Goal: Task Accomplishment & Management: Manage account settings

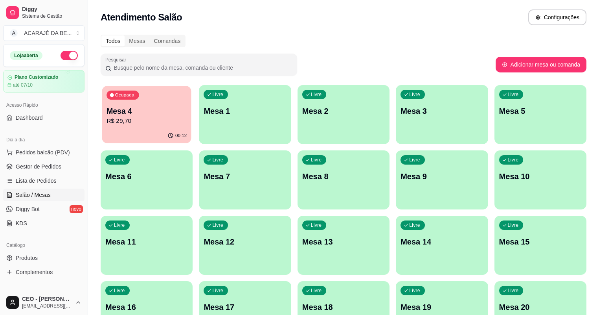
click at [130, 109] on p "Mesa 4" at bounding box center [147, 111] width 80 height 11
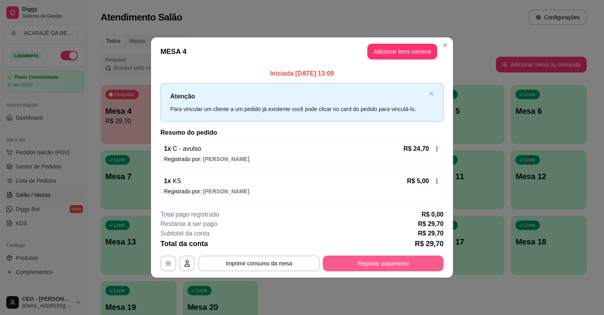
click at [334, 263] on button "Registrar pagamento" at bounding box center [383, 263] width 121 height 16
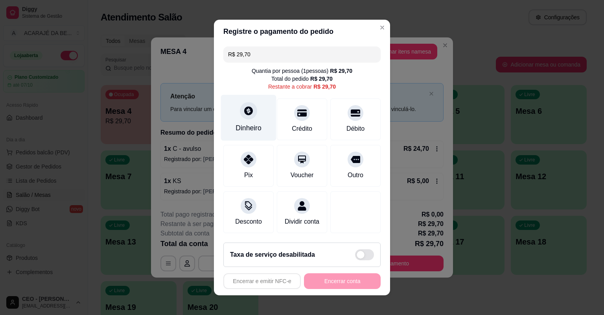
click at [240, 118] on div "Dinheiro" at bounding box center [248, 118] width 55 height 46
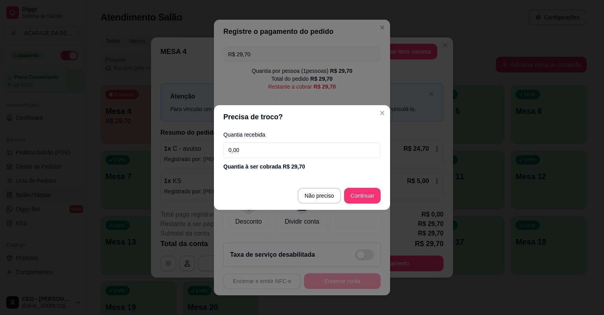
click at [267, 151] on input "0,00" at bounding box center [301, 150] width 157 height 16
type input "50,00"
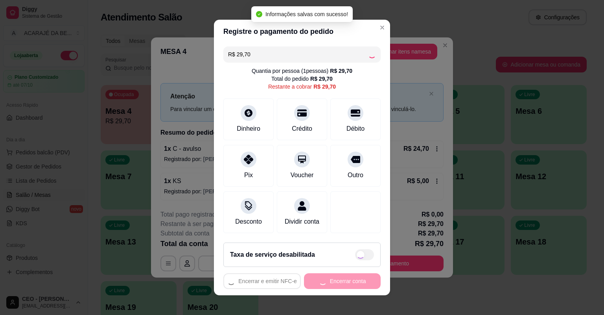
type input "R$ 0,00"
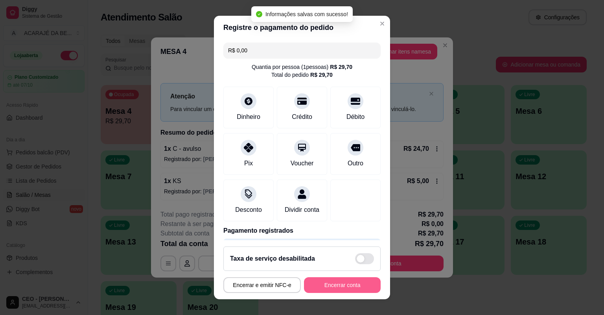
click at [354, 282] on button "Encerrar conta" at bounding box center [342, 285] width 77 height 16
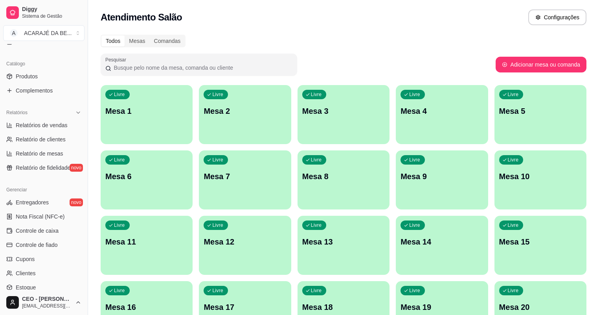
scroll to position [220, 0]
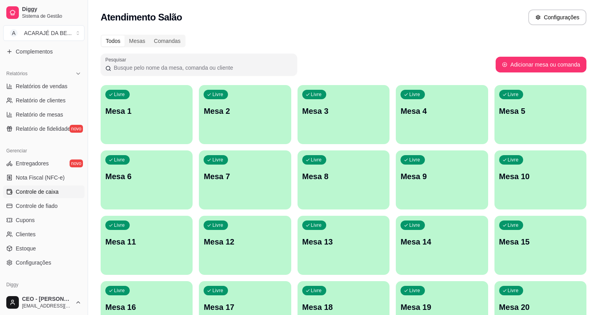
click at [55, 195] on span "Controle de caixa" at bounding box center [37, 192] width 43 height 8
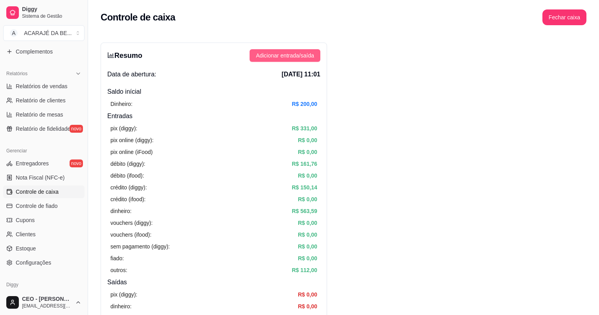
click at [300, 58] on span "Adicionar entrada/saída" at bounding box center [285, 55] width 58 height 9
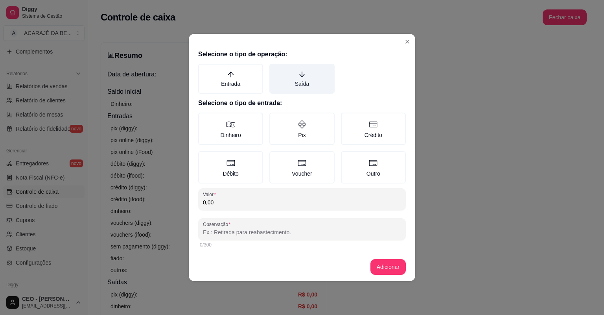
click at [305, 79] on label "Saída" at bounding box center [301, 79] width 65 height 30
click at [275, 70] on button "Saída" at bounding box center [272, 66] width 6 height 6
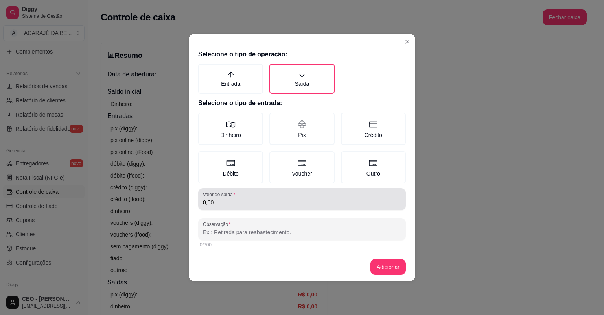
click at [275, 203] on input "0,00" at bounding box center [302, 202] width 198 height 8
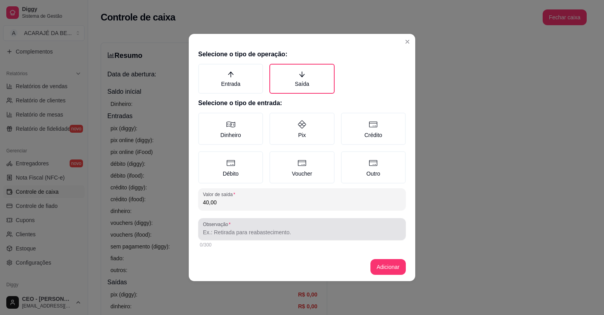
type input "40,00"
click at [278, 226] on div at bounding box center [302, 229] width 198 height 16
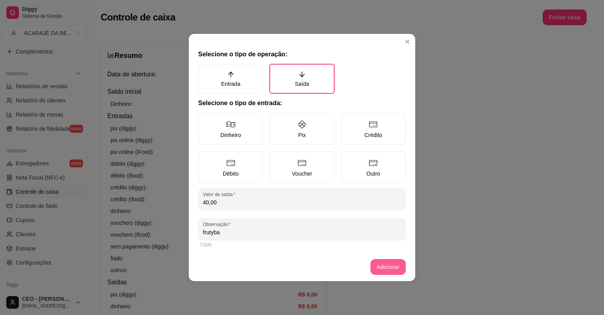
type input "frutyba"
click at [384, 268] on button "Adicionar" at bounding box center [387, 267] width 35 height 16
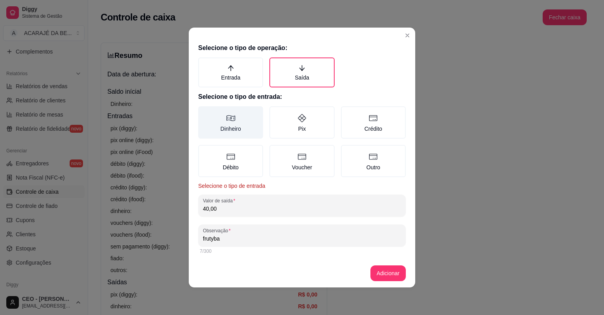
click at [252, 120] on label "Dinheiro" at bounding box center [230, 122] width 65 height 32
click at [204, 112] on button "Dinheiro" at bounding box center [201, 109] width 6 height 6
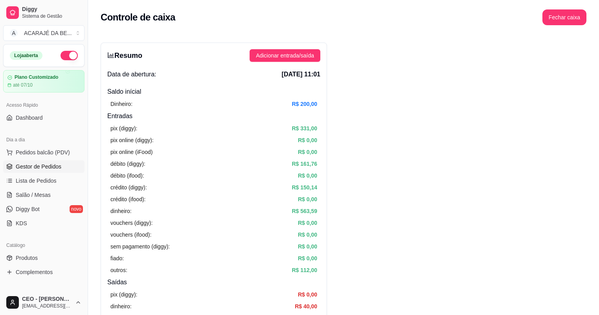
click at [65, 170] on link "Gestor de Pedidos" at bounding box center [43, 166] width 81 height 13
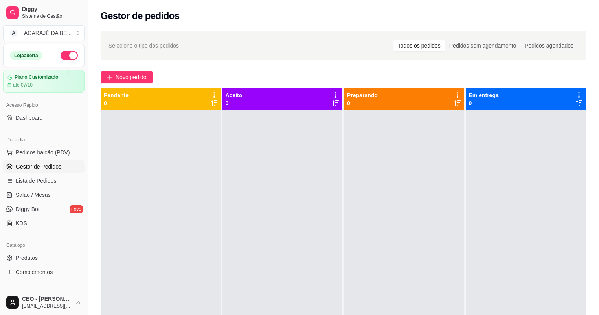
click at [432, 214] on div at bounding box center [404, 267] width 120 height 315
click at [128, 77] on span "Novo pedido" at bounding box center [131, 77] width 31 height 9
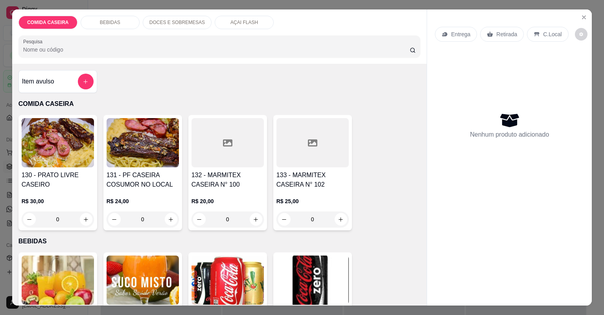
click at [234, 162] on div at bounding box center [228, 142] width 72 height 49
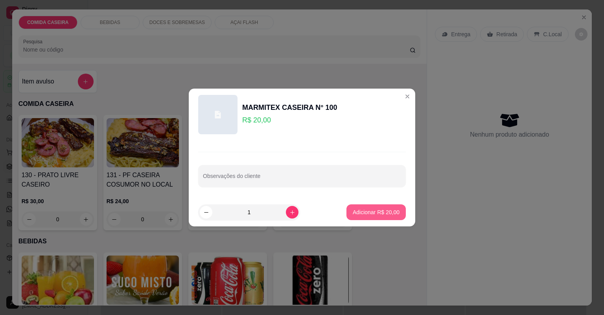
click at [386, 217] on button "Adicionar R$ 20,00" at bounding box center [376, 212] width 59 height 16
click at [386, 217] on div "130 - PRATO LIVRE CASEIRO R$ 30,00 0 131 - PF CASEIRA COSUMOR NO LOCAL R$ 24,00…" at bounding box center [219, 172] width 402 height 115
type input "1"
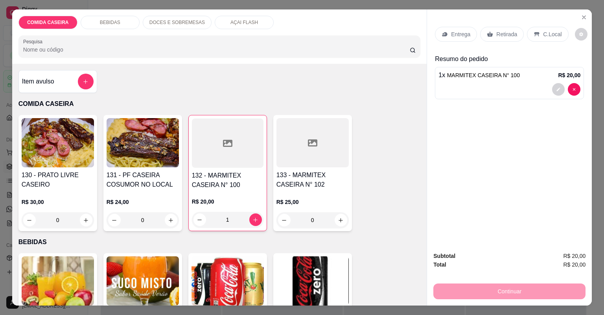
click at [496, 35] on p "Retirada" at bounding box center [506, 34] width 21 height 8
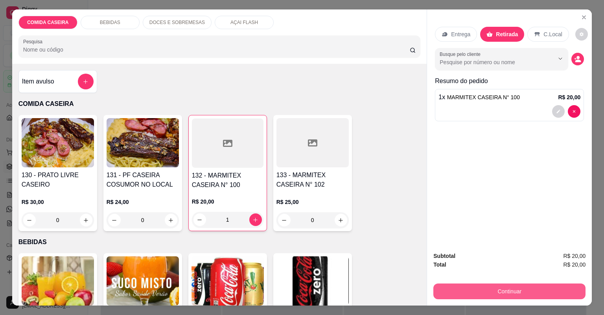
click at [503, 285] on button "Continuar" at bounding box center [509, 291] width 152 height 16
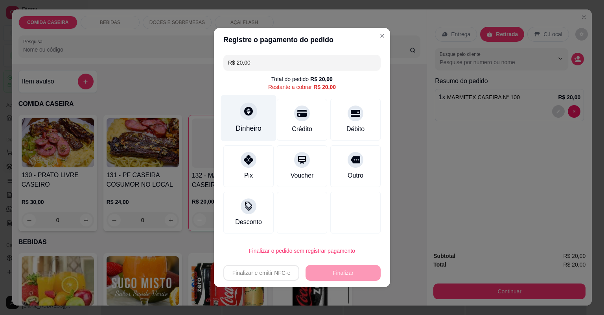
click at [255, 105] on div "Dinheiro" at bounding box center [248, 118] width 55 height 46
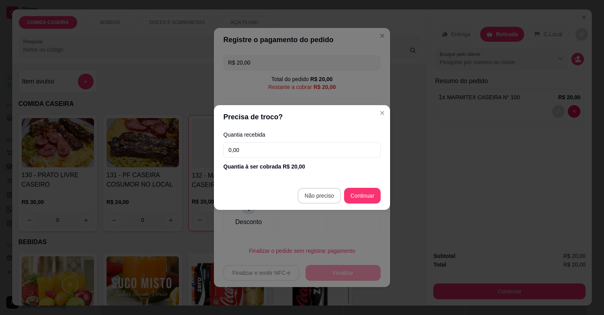
type input "R$ 0,00"
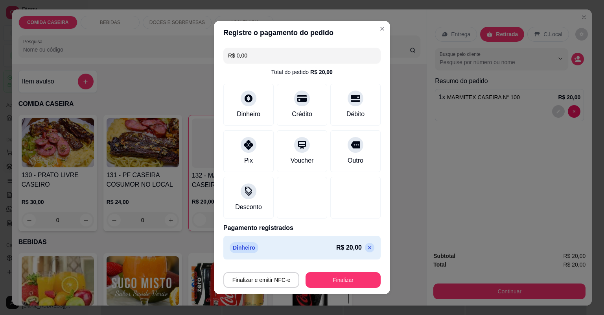
click at [335, 272] on div "Finalizar e emitir NFC-e Finalizar" at bounding box center [301, 278] width 157 height 19
click at [336, 273] on button "Finalizar" at bounding box center [343, 280] width 75 height 16
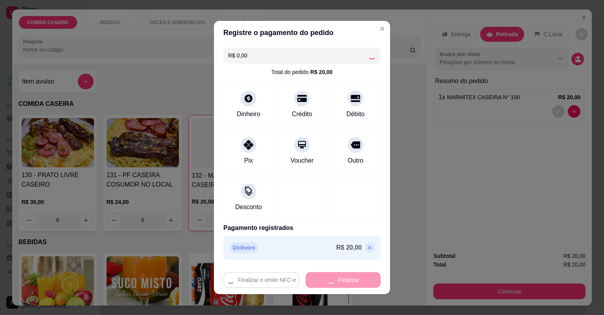
type input "0"
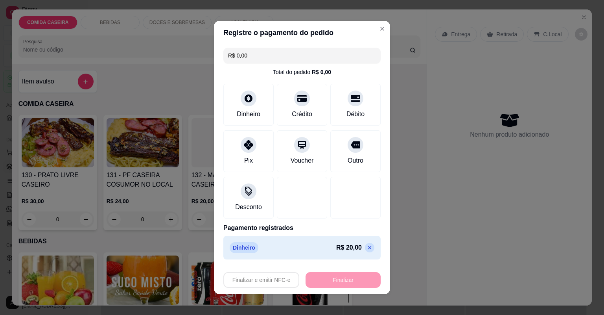
type input "-R$ 20,00"
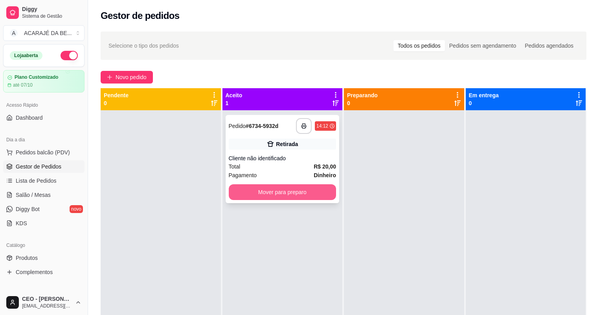
click at [303, 189] on button "Mover para preparo" at bounding box center [283, 192] width 108 height 16
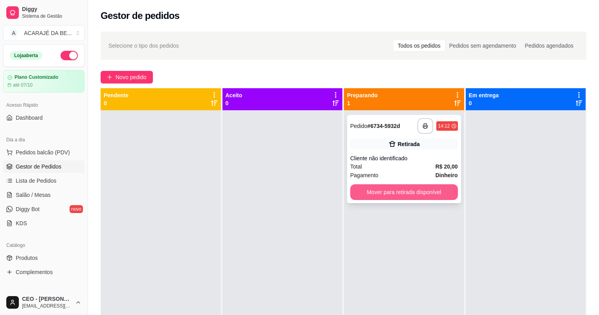
click at [366, 190] on button "Mover para retirada disponível" at bounding box center [404, 192] width 108 height 16
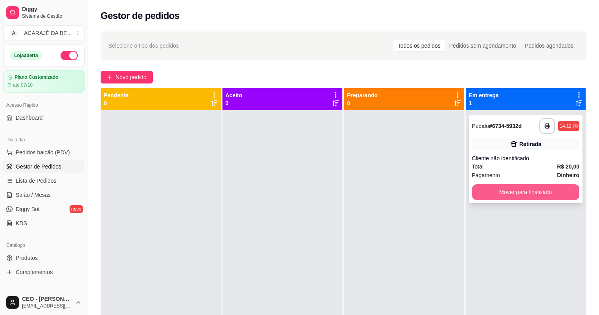
click at [506, 187] on button "Mover para finalizado" at bounding box center [526, 192] width 108 height 16
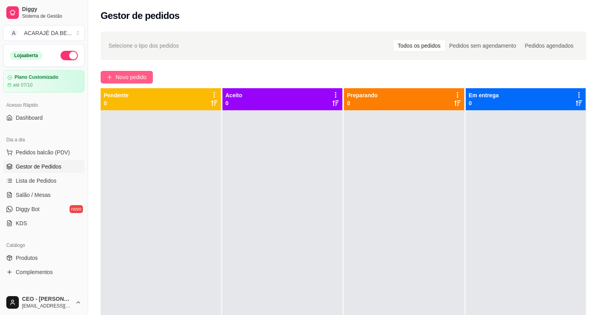
click at [143, 73] on span "Novo pedido" at bounding box center [131, 77] width 31 height 9
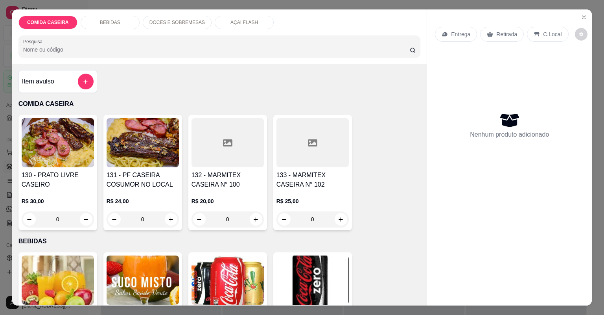
scroll to position [157, 0]
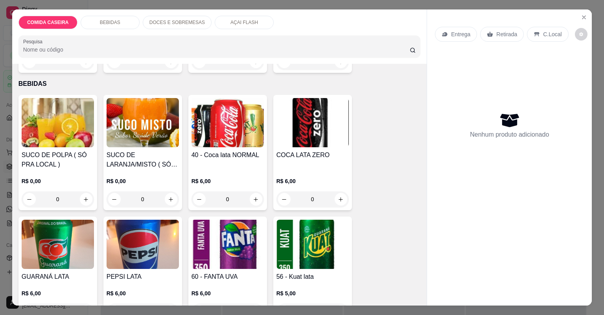
click at [179, 17] on div "DOCES E SOBREMESAS" at bounding box center [177, 22] width 69 height 13
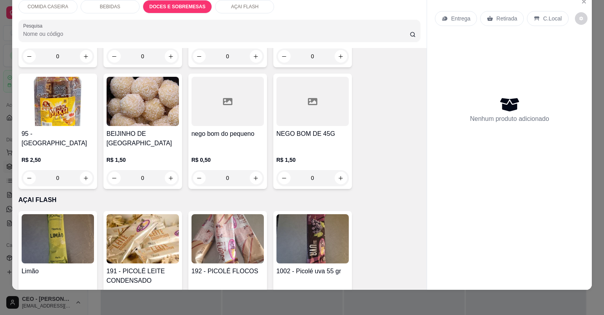
scroll to position [1046, 0]
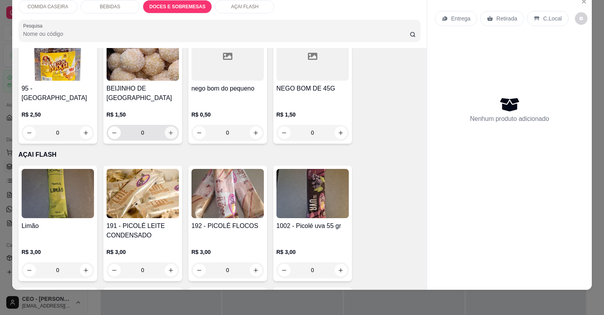
click at [169, 127] on button "increase-product-quantity" at bounding box center [171, 132] width 13 height 13
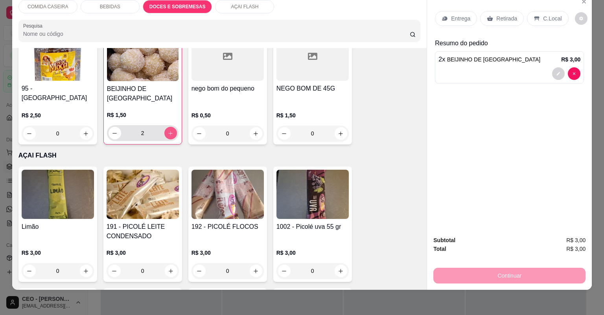
click at [169, 127] on button "increase-product-quantity" at bounding box center [170, 133] width 13 height 13
click at [112, 130] on icon "decrease-product-quantity" at bounding box center [115, 133] width 6 height 6
type input "2"
click at [512, 23] on div "Retirada" at bounding box center [502, 18] width 44 height 15
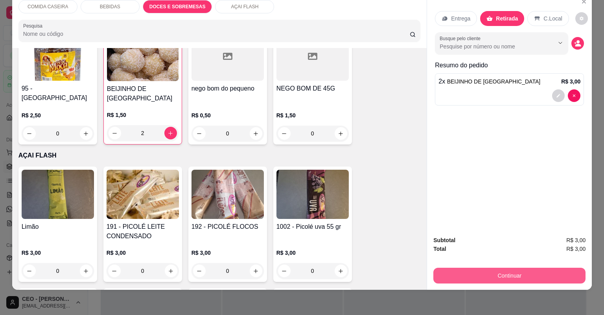
click at [479, 278] on button "Continuar" at bounding box center [509, 275] width 152 height 16
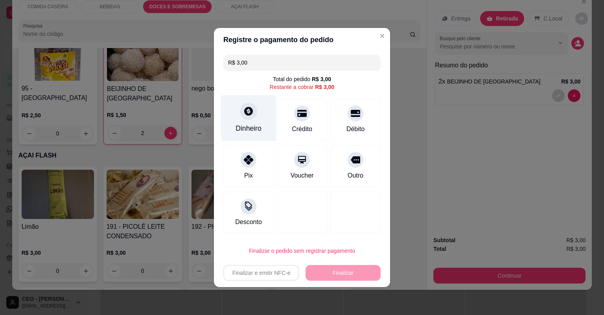
click at [247, 116] on div at bounding box center [248, 110] width 17 height 17
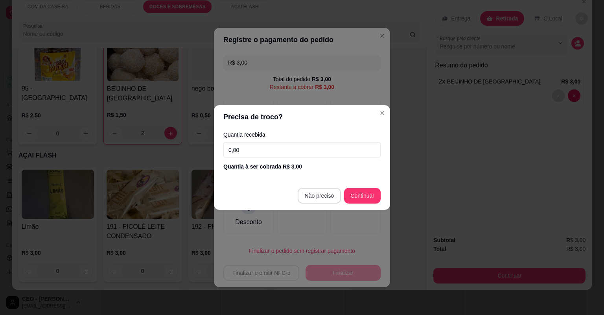
type input "R$ 0,00"
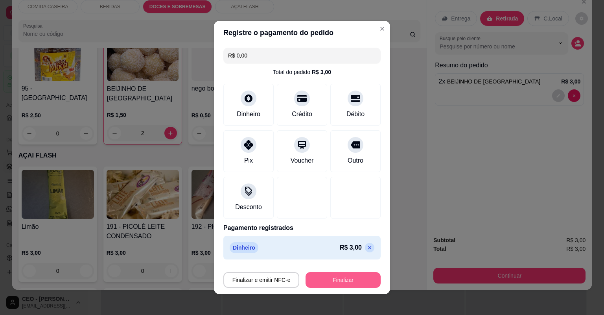
click at [352, 283] on button "Finalizar" at bounding box center [343, 280] width 75 height 16
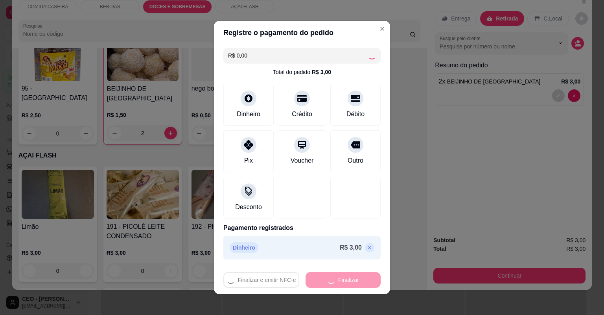
type input "0"
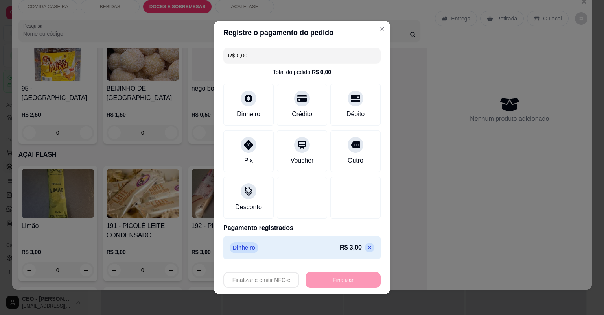
type input "-R$ 3,00"
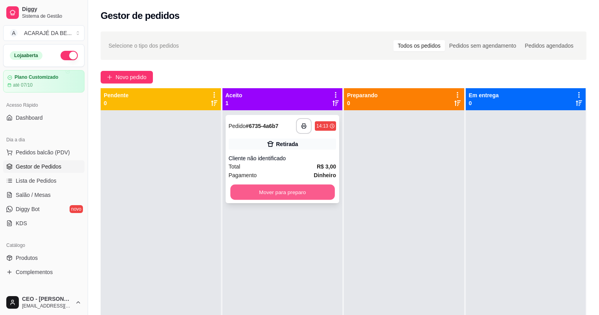
click at [311, 198] on button "Mover para preparo" at bounding box center [282, 191] width 104 height 15
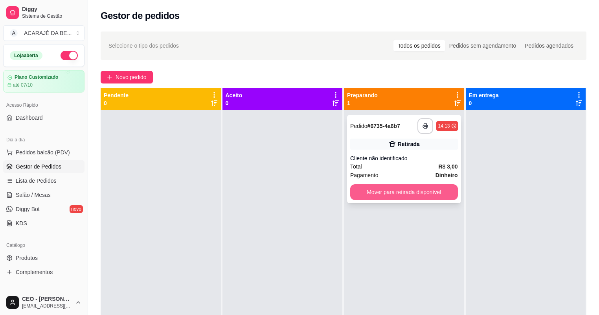
click at [367, 188] on button "Mover para retirada disponível" at bounding box center [404, 192] width 108 height 16
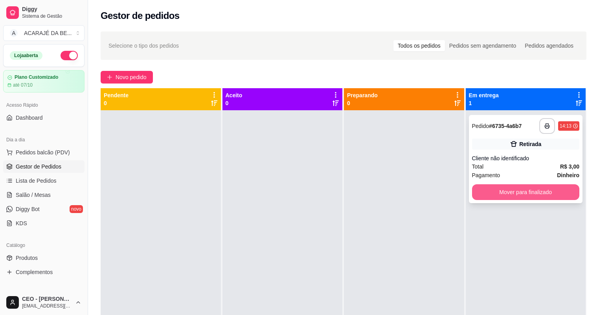
click at [487, 190] on button "Mover para finalizado" at bounding box center [526, 192] width 108 height 16
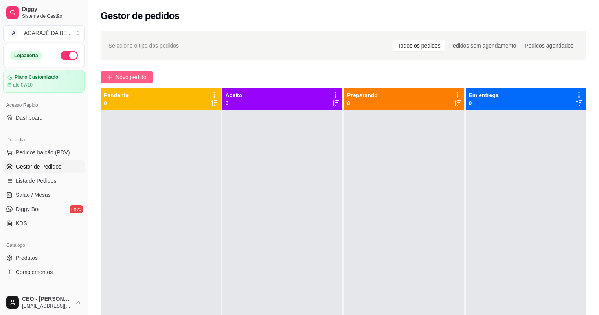
click at [117, 76] on span "Novo pedido" at bounding box center [131, 77] width 31 height 9
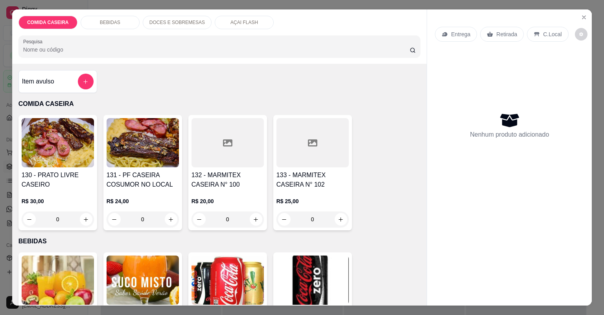
click at [230, 157] on div at bounding box center [228, 142] width 72 height 49
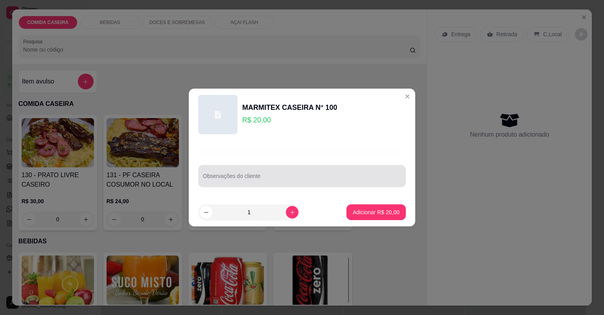
click at [254, 175] on div "Observações do cliente" at bounding box center [302, 176] width 208 height 22
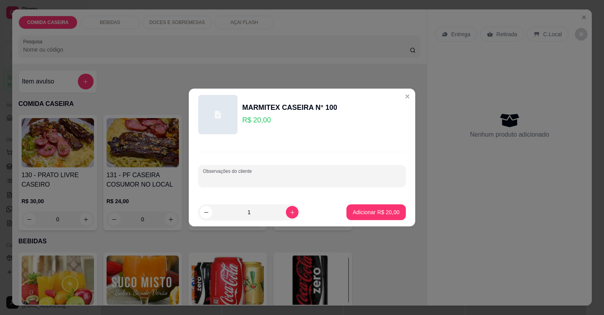
paste input "1 com feijão misturado de caldo e tropeiro se poder macarrão purê de batata bif…"
type input "1 com feijão misturado de caldo e tropeiro se poder macarrão purê de batata bif…"
click at [369, 216] on button "Adicionar R$ 20,00" at bounding box center [376, 212] width 58 height 15
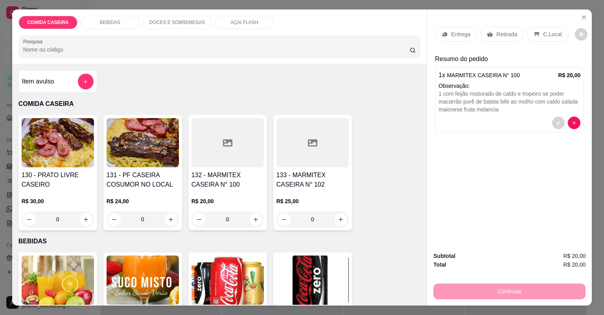
click at [204, 181] on h4 "132 - MARMITEX CASEIRA N° 100" at bounding box center [228, 179] width 72 height 19
click at [242, 172] on div "Observações do cliente" at bounding box center [302, 176] width 208 height 22
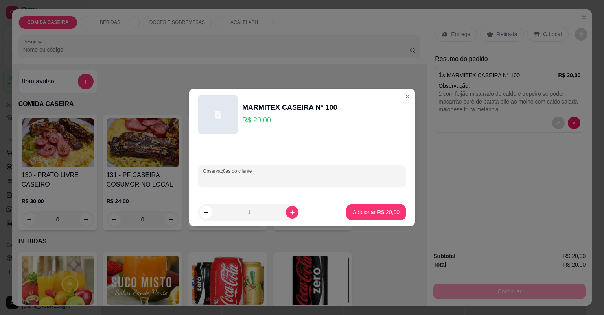
paste input "E outra feijão de caldo macarrão ao molho purê de batata banana frita salada ma…"
type input "E outra feijão de caldo macarrão ao molho purê de batata banana frita salada ma…"
click at [382, 211] on p "Adicionar R$ 20,00" at bounding box center [376, 212] width 47 height 8
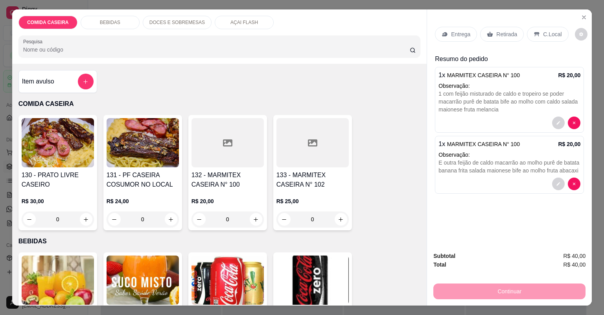
click at [455, 37] on p "Entrega" at bounding box center [460, 34] width 19 height 8
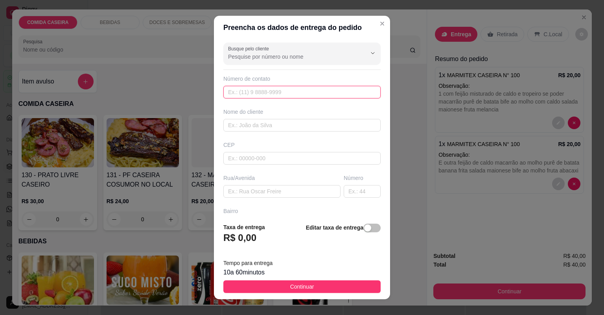
click at [299, 93] on input "text" at bounding box center [301, 92] width 157 height 13
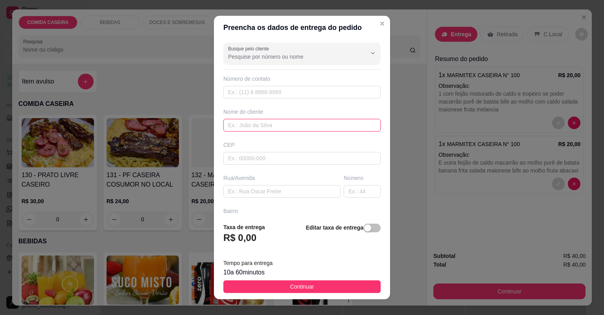
click at [305, 120] on input "text" at bounding box center [301, 125] width 157 height 13
type input "lk"
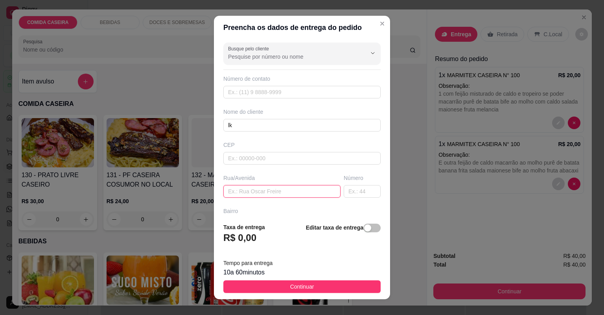
click at [293, 190] on input "text" at bounding box center [281, 191] width 117 height 13
type input "e"
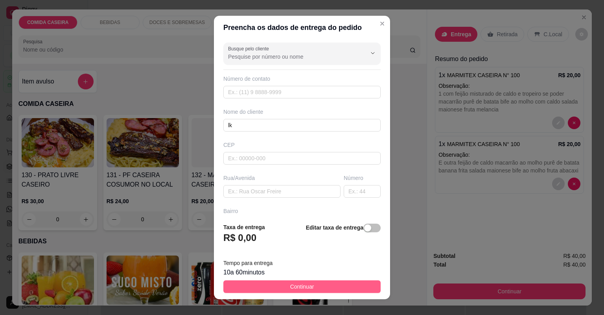
click at [327, 289] on button "Continuar" at bounding box center [301, 286] width 157 height 13
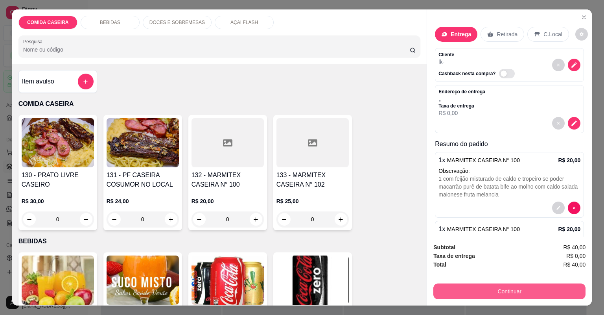
click at [477, 291] on button "Continuar" at bounding box center [509, 291] width 152 height 16
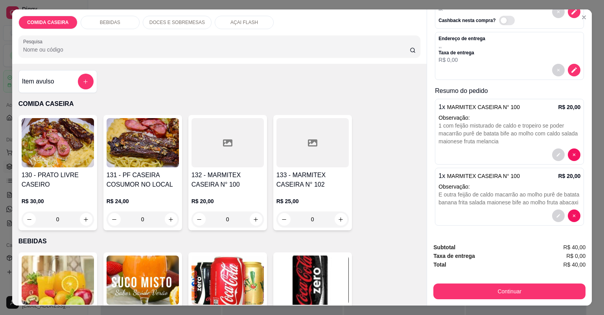
scroll to position [60, 0]
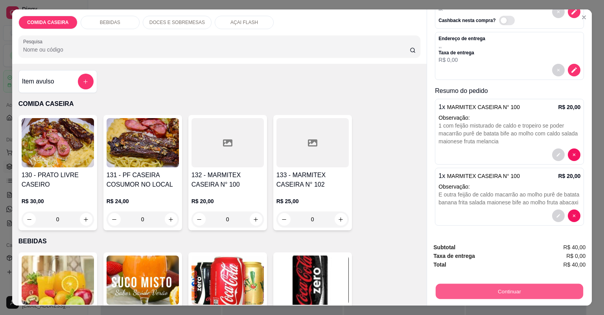
click at [473, 291] on button "Continuar" at bounding box center [509, 291] width 147 height 15
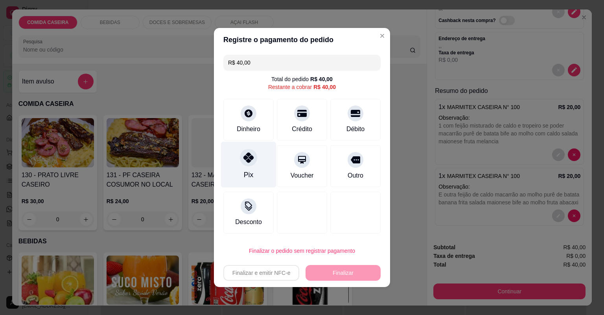
click at [262, 167] on div "Pix" at bounding box center [248, 165] width 55 height 46
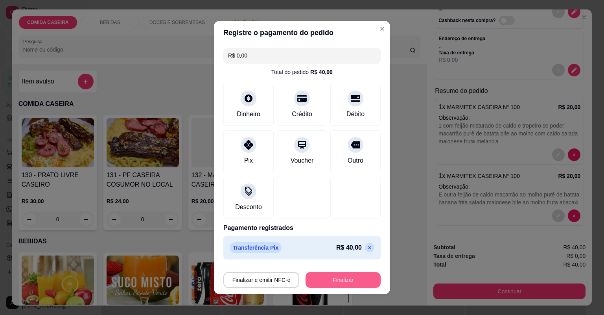
click at [316, 275] on button "Finalizar" at bounding box center [343, 280] width 75 height 16
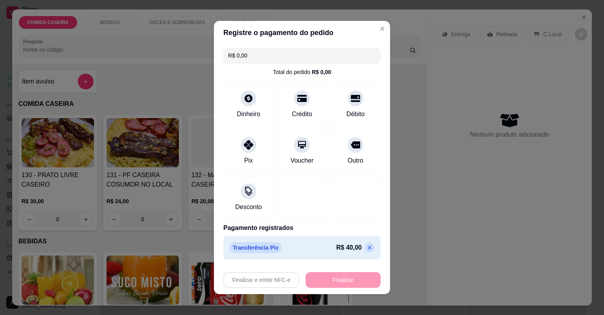
type input "-R$ 40,00"
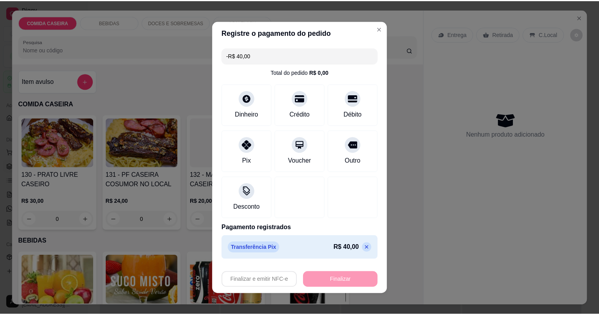
scroll to position [0, 0]
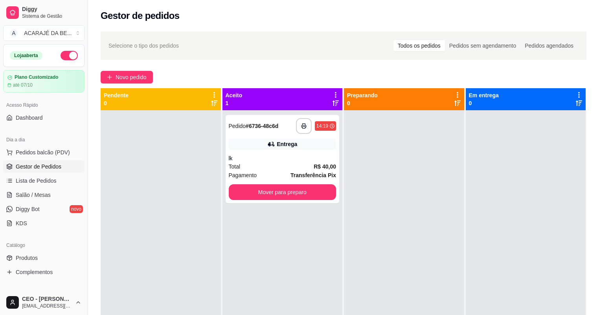
click at [297, 113] on div "**********" at bounding box center [283, 267] width 120 height 315
click at [303, 123] on icon "button" at bounding box center [304, 126] width 6 height 6
click at [293, 190] on button "Mover para preparo" at bounding box center [283, 192] width 108 height 16
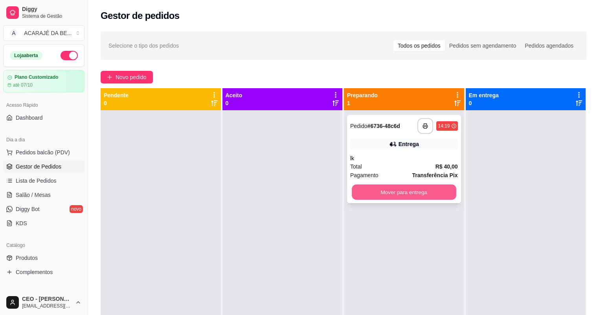
click at [380, 190] on button "Mover para entrega" at bounding box center [404, 191] width 104 height 15
click at [380, 190] on div "Mover para entrega" at bounding box center [404, 192] width 108 height 16
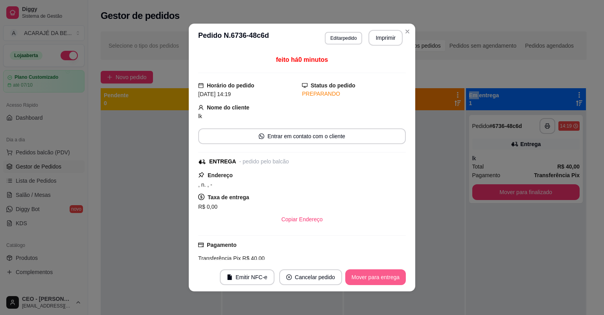
click at [382, 275] on button "Mover para entrega" at bounding box center [375, 277] width 61 height 16
click at [382, 275] on button "Mover para finalizado" at bounding box center [373, 277] width 65 height 16
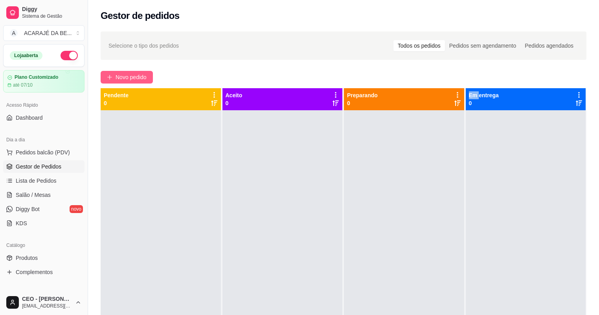
click at [143, 77] on span "Novo pedido" at bounding box center [131, 77] width 31 height 9
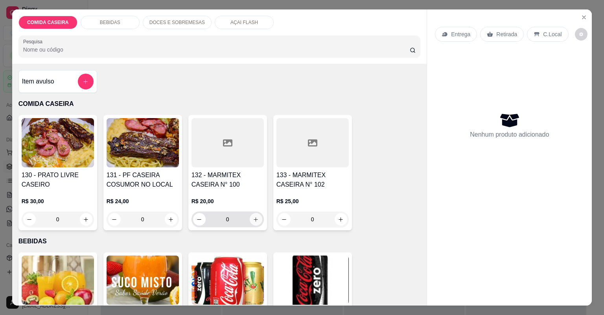
click at [256, 214] on button "increase-product-quantity" at bounding box center [256, 219] width 13 height 13
type input "1"
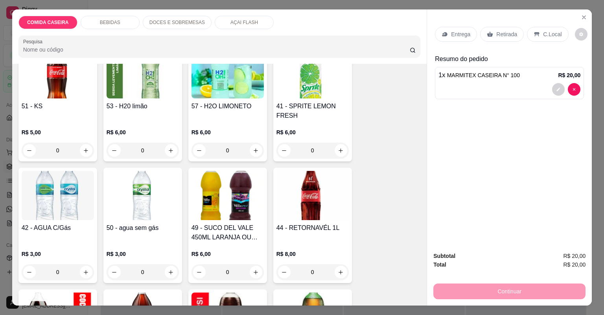
scroll to position [598, 0]
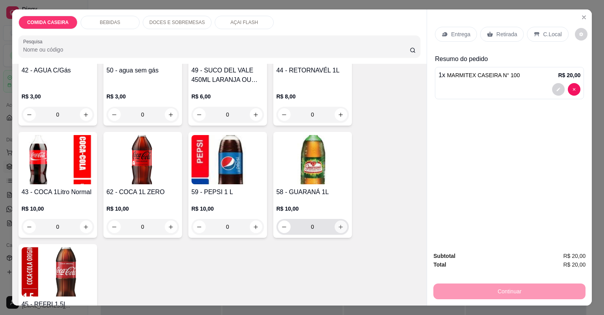
click at [340, 227] on icon "increase-product-quantity" at bounding box center [341, 227] width 6 height 6
type input "1"
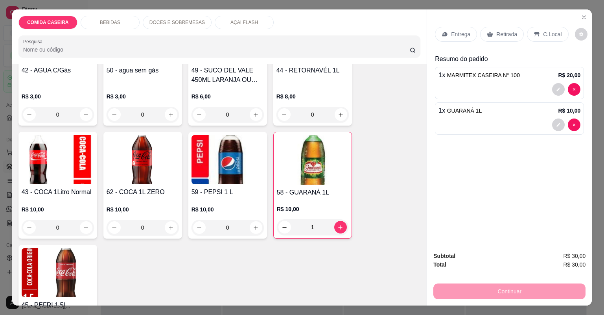
click at [502, 31] on p "Retirada" at bounding box center [506, 34] width 21 height 8
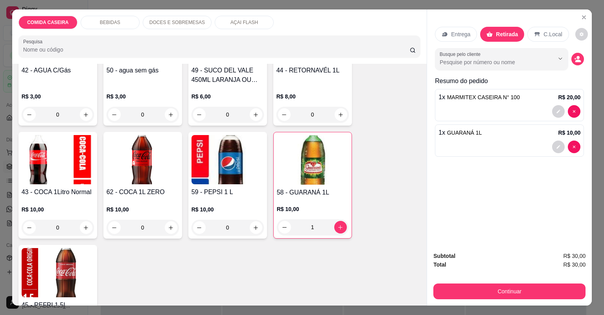
type input "0"
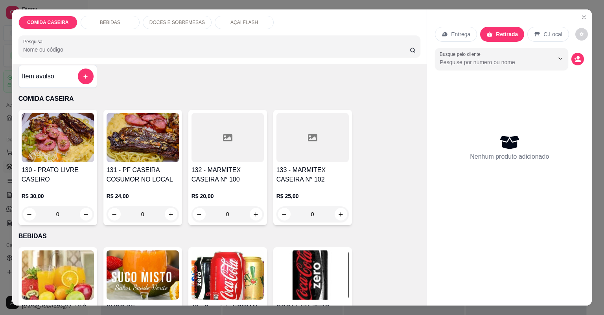
scroll to position [0, 0]
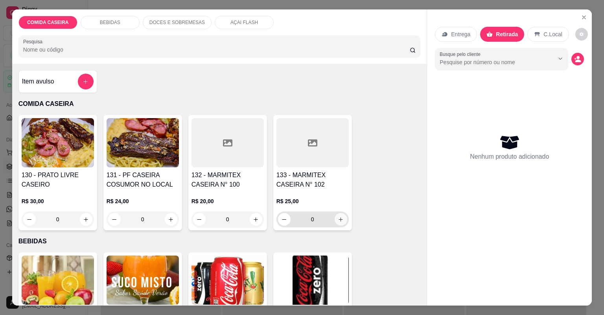
click at [338, 218] on icon "increase-product-quantity" at bounding box center [341, 219] width 6 height 6
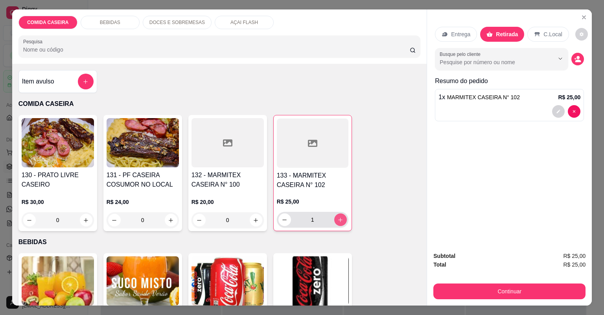
type input "1"
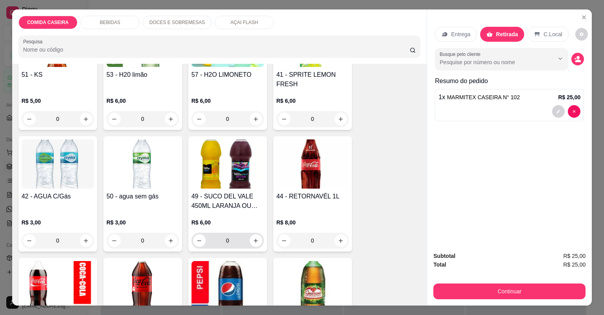
scroll to position [629, 0]
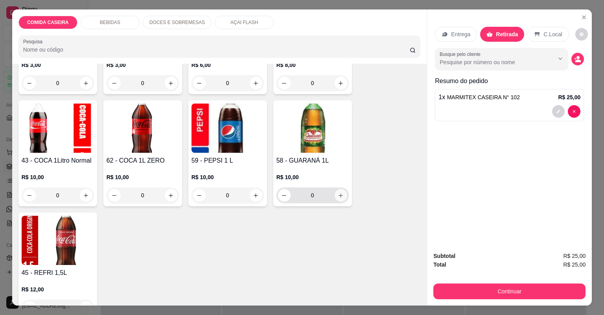
click at [335, 197] on button "increase-product-quantity" at bounding box center [341, 195] width 13 height 13
type input "2"
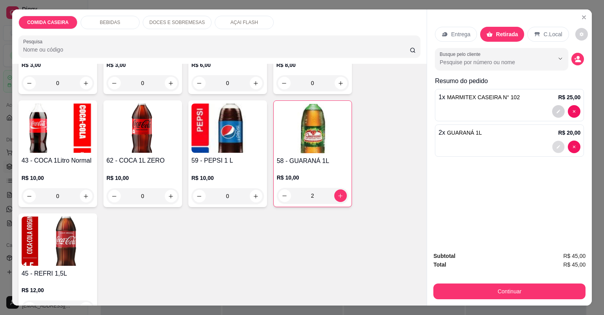
click at [555, 142] on button "decrease-product-quantity" at bounding box center [559, 146] width 12 height 12
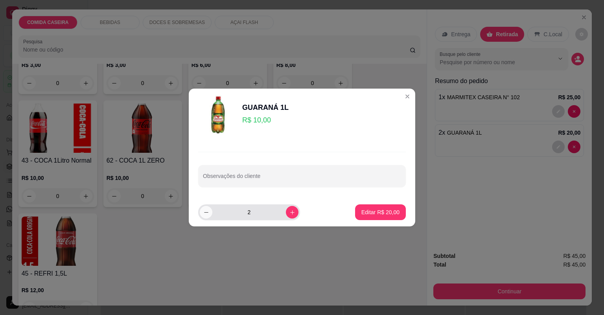
click at [206, 208] on button "decrease-product-quantity" at bounding box center [206, 212] width 13 height 13
type input "1"
click at [393, 213] on p "Editar R$ 10,00" at bounding box center [380, 212] width 38 height 8
type input "1"
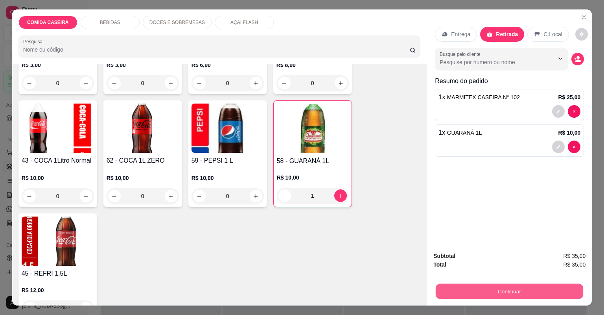
click at [447, 287] on button "Continuar" at bounding box center [509, 291] width 147 height 15
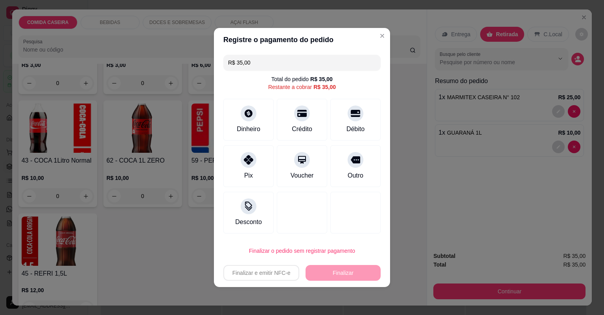
click at [265, 144] on div "R$ 35,00 Total do pedido R$ 35,00 Restante a cobrar R$ 35,00 Dinheiro Crédito D…" at bounding box center [302, 144] width 176 height 185
click at [265, 147] on div "Pix" at bounding box center [248, 165] width 55 height 46
type input "R$ 0,00"
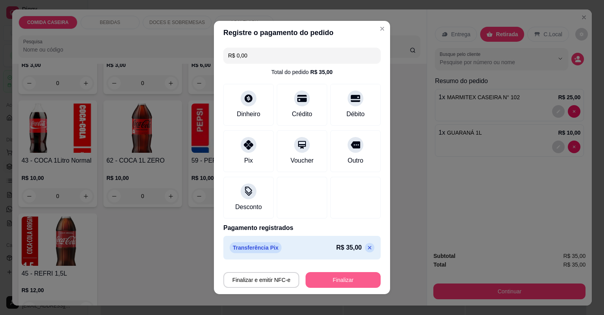
click at [334, 283] on button "Finalizar" at bounding box center [343, 280] width 75 height 16
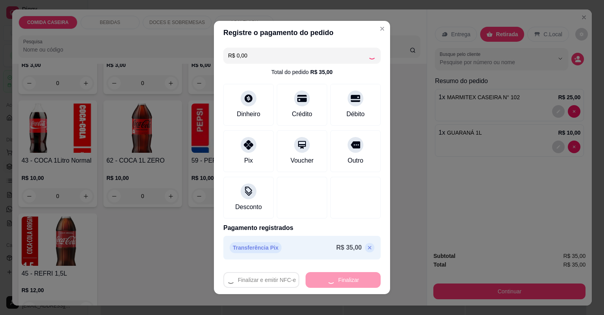
type input "0"
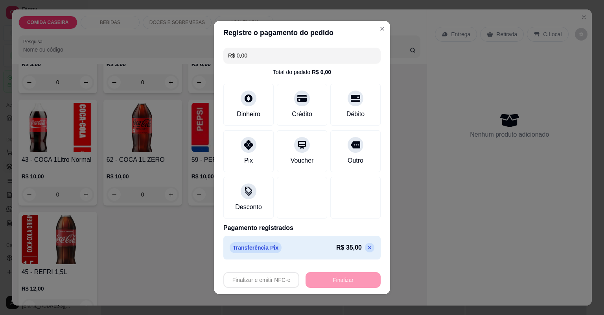
type input "-R$ 35,00"
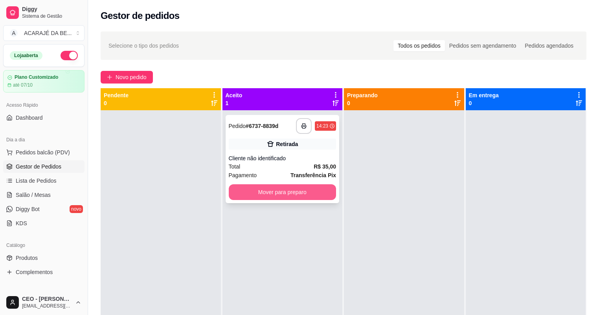
click at [294, 190] on button "Mover para preparo" at bounding box center [283, 192] width 108 height 16
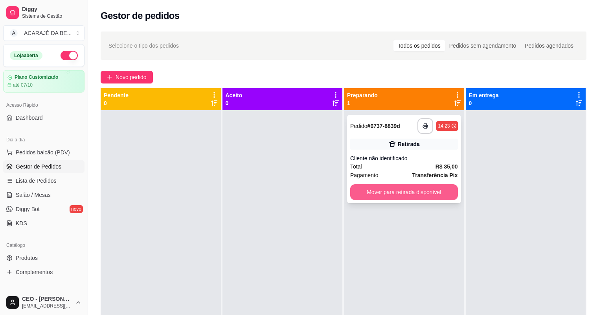
click at [386, 190] on button "Mover para retirada disponível" at bounding box center [404, 192] width 108 height 16
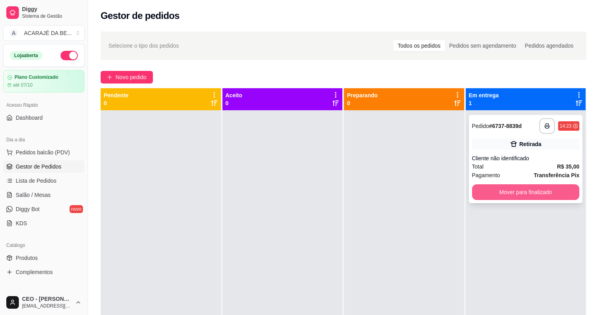
click at [493, 187] on button "Mover para finalizado" at bounding box center [526, 192] width 108 height 16
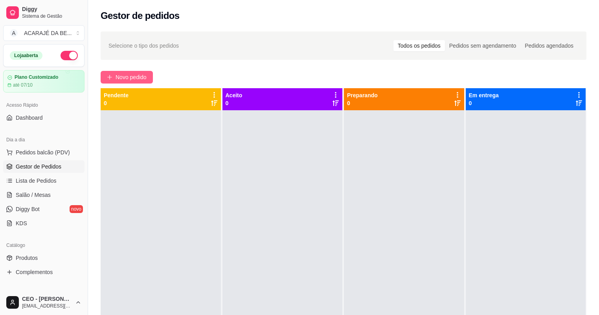
click at [135, 76] on span "Novo pedido" at bounding box center [131, 77] width 31 height 9
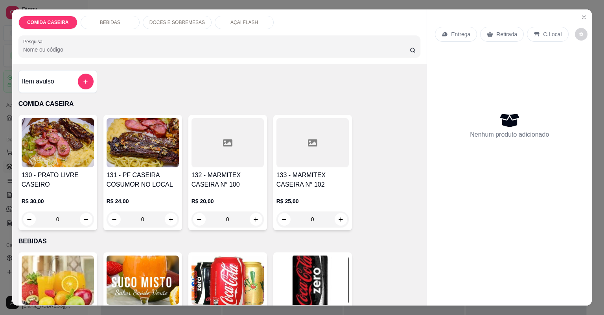
click at [197, 187] on h4 "132 - MARMITEX CASEIRA N° 100" at bounding box center [228, 179] width 72 height 19
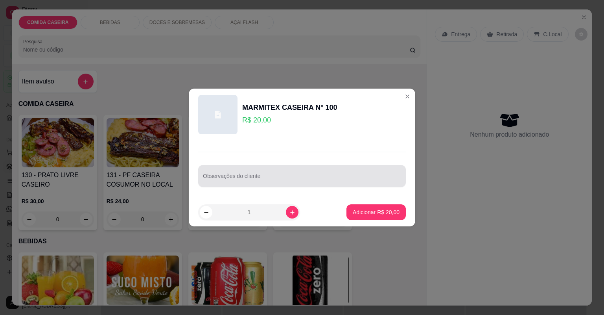
click at [235, 176] on div "Observações do cliente" at bounding box center [302, 176] width 208 height 22
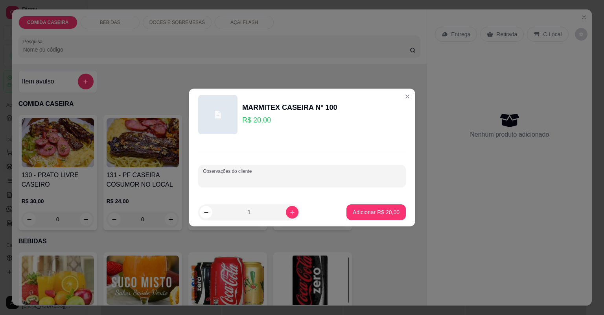
paste input "Calabresa assada Farofa de banana Macarrão Alface"
type input "Calabresa assada Farofa de banana Macarrão Alface"
click at [354, 205] on button "Adicionar R$ 20,00" at bounding box center [376, 212] width 59 height 16
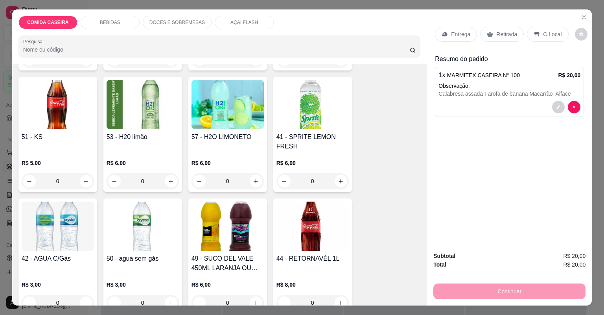
scroll to position [535, 0]
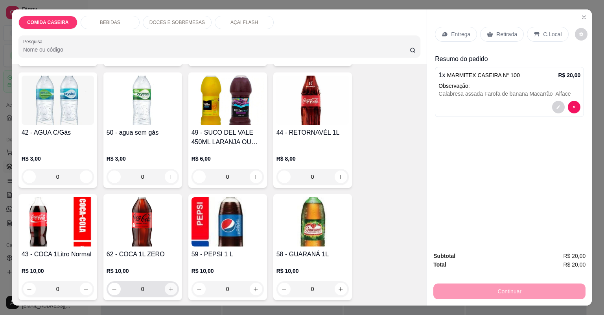
click at [170, 288] on icon "increase-product-quantity" at bounding box center [171, 289] width 4 height 4
type input "1"
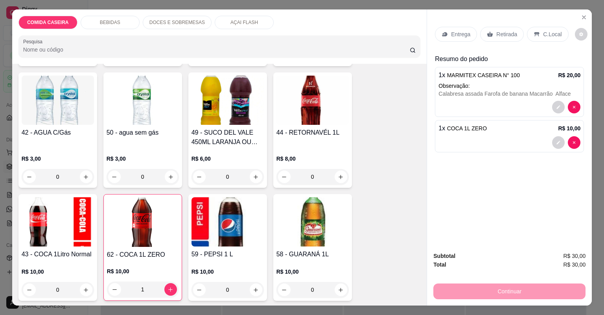
click at [459, 31] on p "Entrega" at bounding box center [460, 34] width 19 height 8
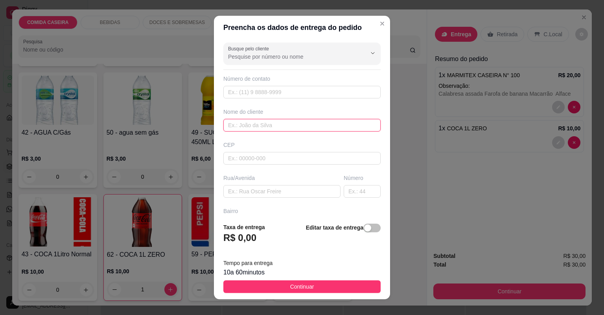
click at [300, 126] on input "text" at bounding box center [301, 125] width 157 height 13
type input "dayana"
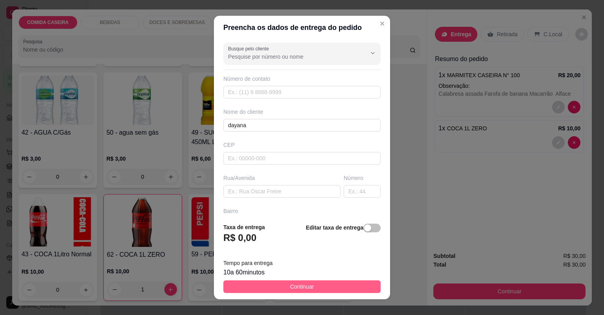
click at [277, 287] on button "Continuar" at bounding box center [301, 286] width 157 height 13
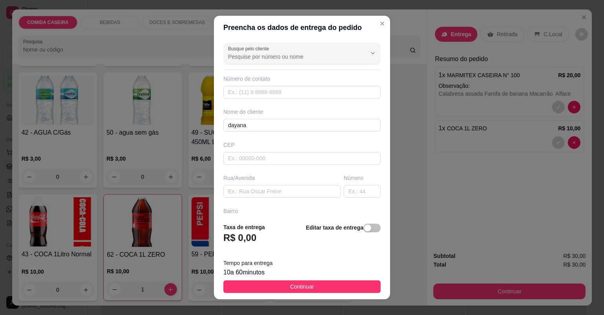
click at [278, 287] on button "decrease-product-quantity" at bounding box center [284, 289] width 13 height 13
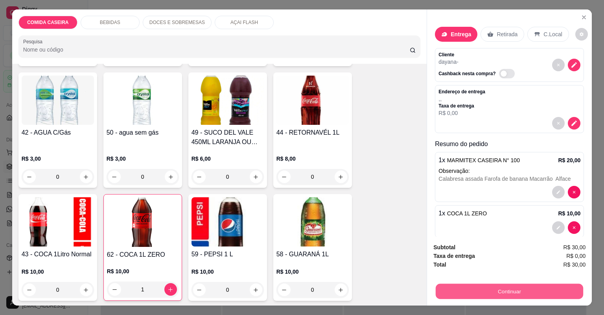
click at [489, 285] on button "Continuar" at bounding box center [509, 291] width 147 height 15
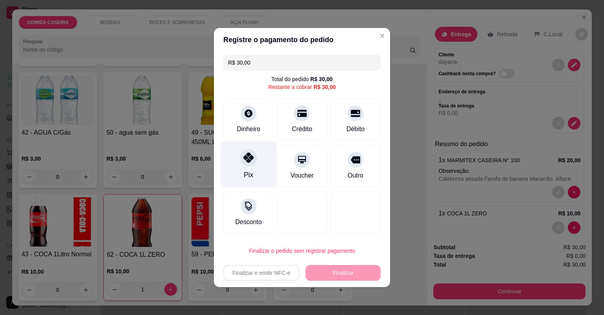
click at [268, 161] on div "Pix" at bounding box center [248, 165] width 55 height 46
type input "R$ 0,00"
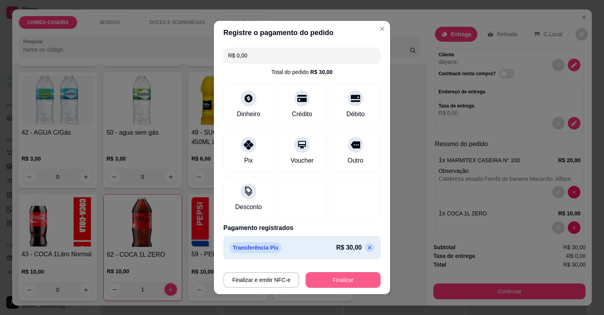
click at [324, 281] on button "Finalizar" at bounding box center [343, 280] width 75 height 16
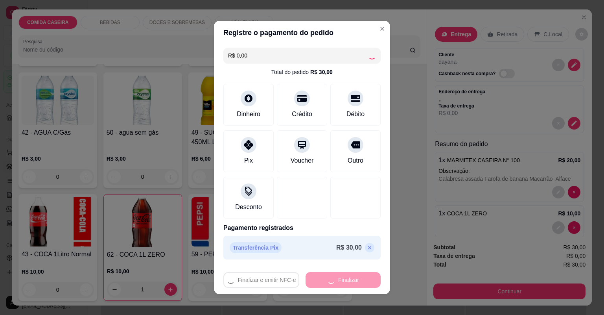
type input "0"
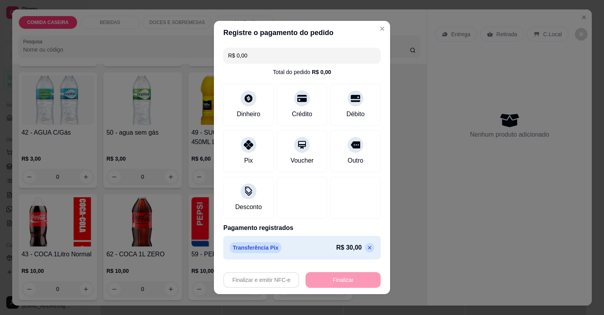
type input "-R$ 30,00"
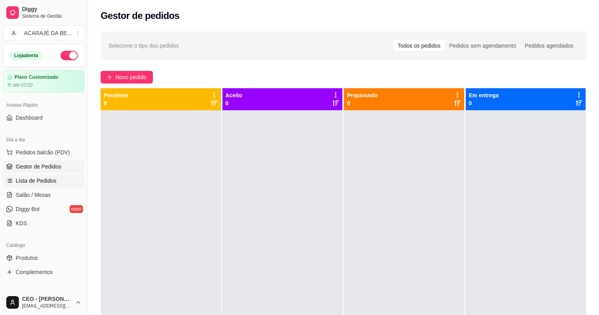
click at [53, 174] on link "Lista de Pedidos" at bounding box center [43, 180] width 81 height 13
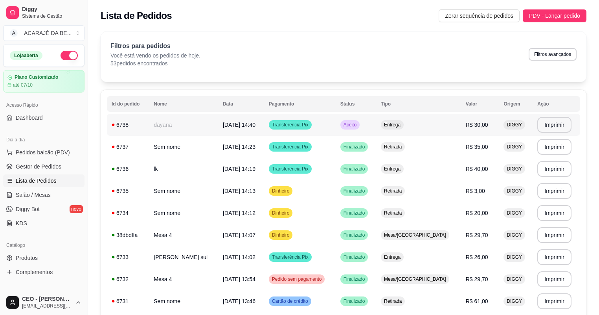
click at [243, 122] on span "[DATE] 14:40" at bounding box center [239, 125] width 33 height 6
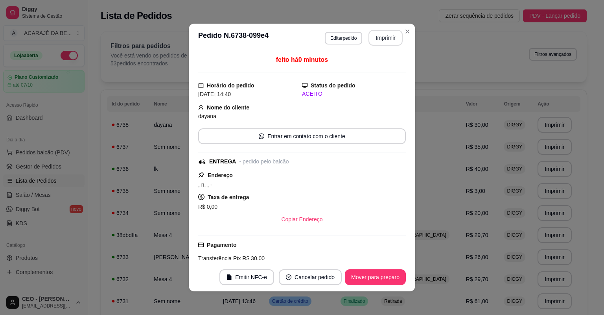
click at [380, 37] on button "Imprimir" at bounding box center [386, 38] width 34 height 16
click at [367, 273] on button "Mover para preparo" at bounding box center [375, 277] width 61 height 16
click at [369, 276] on button "Mover para entrega" at bounding box center [375, 277] width 61 height 16
click at [369, 276] on button "Mover para finalizado" at bounding box center [373, 277] width 65 height 16
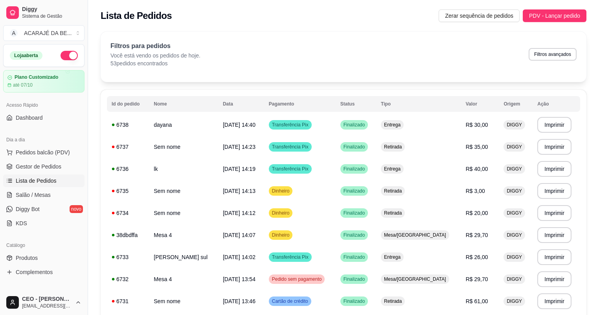
click at [57, 174] on link "Lista de Pedidos" at bounding box center [43, 180] width 81 height 13
click at [58, 164] on span "Gestor de Pedidos" at bounding box center [39, 166] width 46 height 8
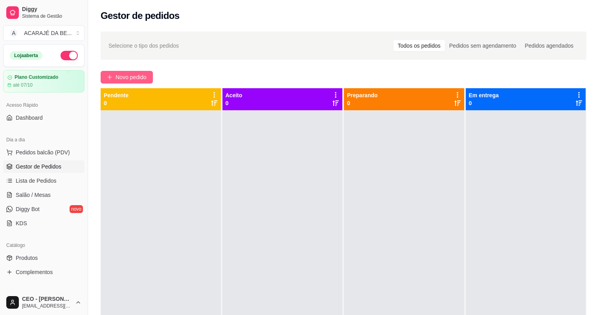
click at [132, 79] on span "Novo pedido" at bounding box center [131, 77] width 31 height 9
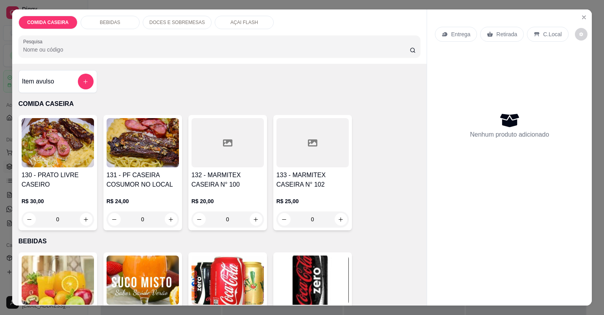
click at [220, 19] on div "AÇAI FLASH" at bounding box center [244, 22] width 59 height 13
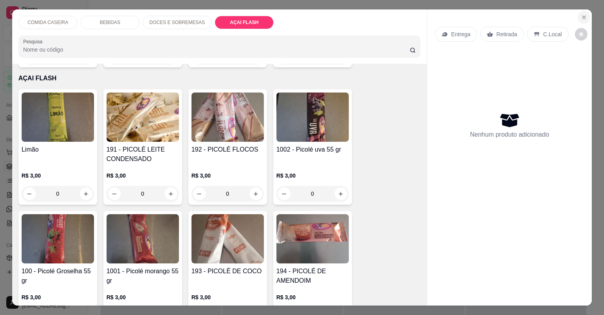
click at [582, 21] on button "Close" at bounding box center [584, 17] width 13 height 13
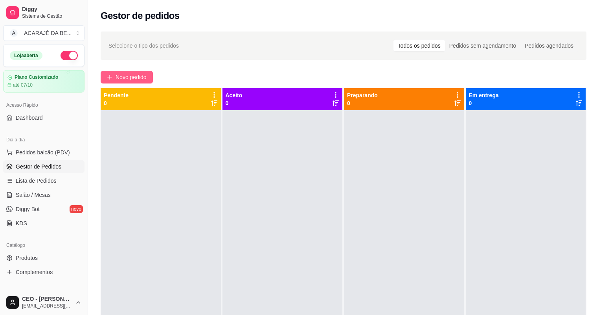
click at [139, 78] on span "Novo pedido" at bounding box center [131, 77] width 31 height 9
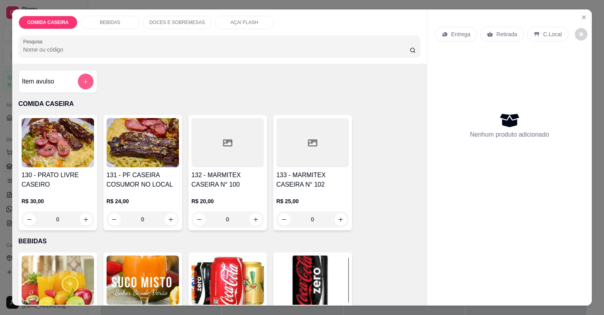
click at [83, 81] on icon "add-separate-item" at bounding box center [85, 81] width 4 height 4
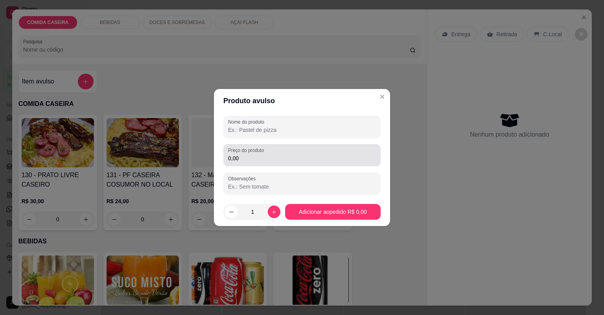
click at [263, 153] on label "Preço do produto" at bounding box center [247, 150] width 39 height 7
click at [263, 154] on input "0,00" at bounding box center [302, 158] width 148 height 8
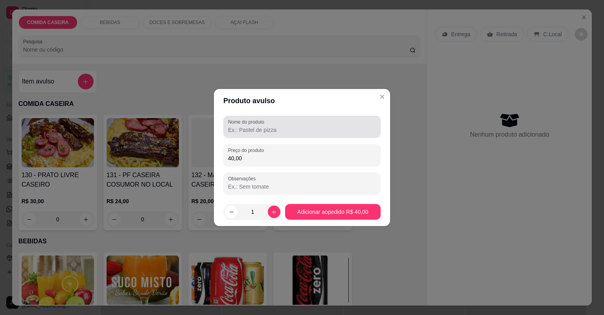
type input "40,00"
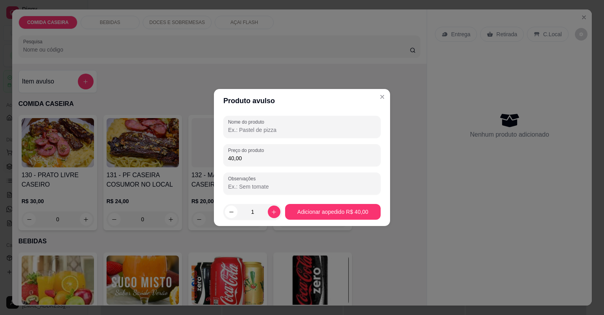
click at [293, 129] on input "Nome do produto" at bounding box center [302, 130] width 148 height 8
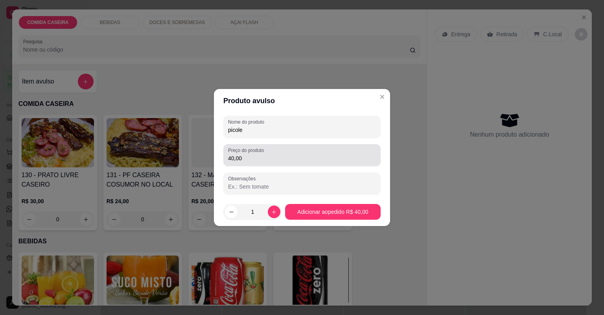
type input "picole"
click at [246, 161] on input "40,00" at bounding box center [302, 158] width 148 height 8
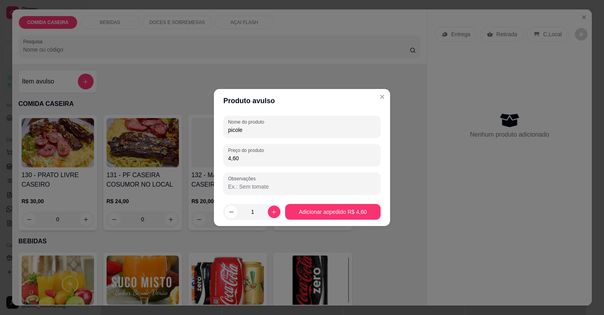
type input "46,00"
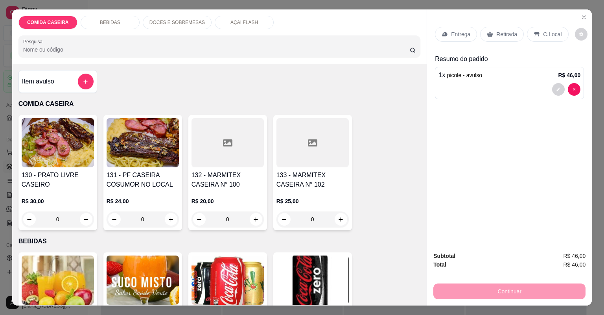
click at [508, 29] on div "Retirada" at bounding box center [502, 34] width 44 height 15
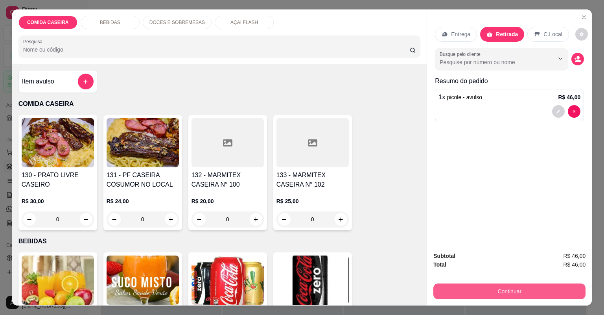
click at [526, 294] on button "Continuar" at bounding box center [509, 291] width 152 height 16
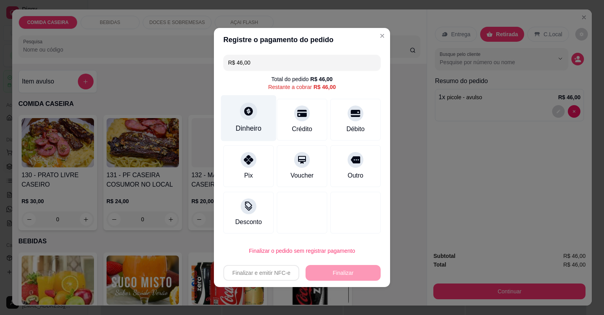
click at [249, 127] on div "Dinheiro" at bounding box center [249, 128] width 26 height 10
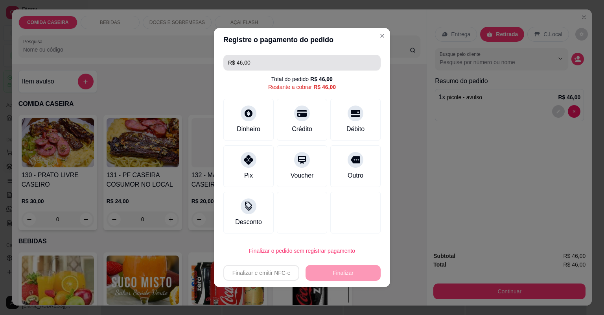
click at [269, 61] on input "R$ 46,00" at bounding box center [302, 63] width 148 height 16
click at [271, 66] on input "R$ 46,00" at bounding box center [302, 63] width 148 height 16
type input "R$ 0,00"
click at [379, 33] on div "COMIDA CASEIRA BEBIDAS DOCES E SOBREMESAS AÇAI FLASH Pesquisa" at bounding box center [219, 36] width 415 height 54
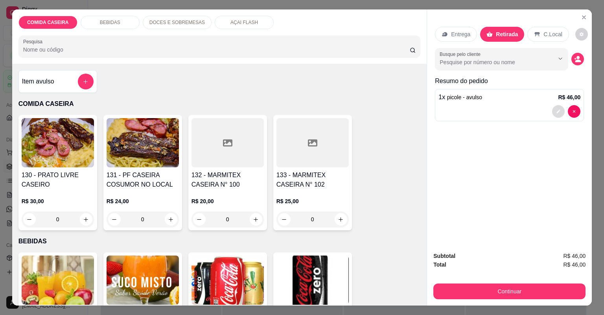
click at [552, 111] on button "decrease-product-quantity" at bounding box center [558, 111] width 13 height 13
click at [82, 85] on button "add-separate-item" at bounding box center [86, 82] width 16 height 16
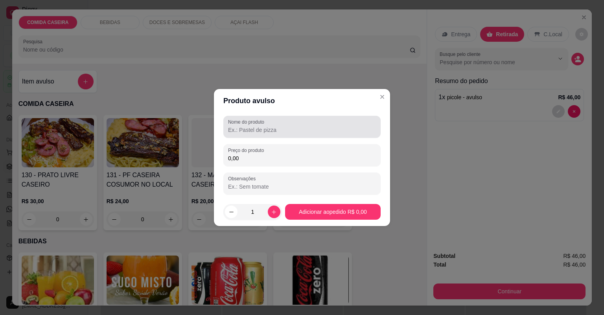
click at [266, 133] on input "Nome do produto" at bounding box center [302, 130] width 148 height 8
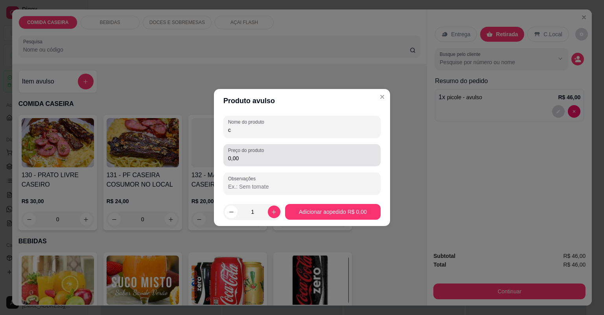
type input "c"
click at [269, 154] on input "0,00" at bounding box center [302, 158] width 148 height 8
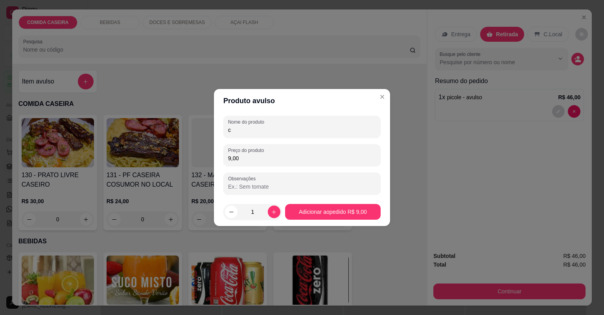
type input "9,00"
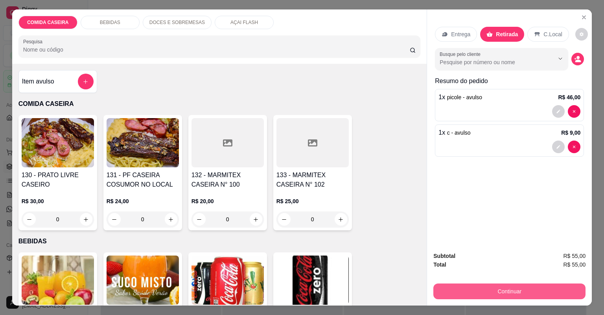
click at [471, 287] on button "Continuar" at bounding box center [509, 291] width 152 height 16
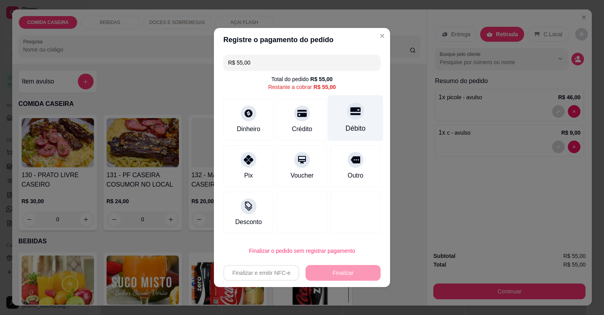
click at [367, 129] on div "Débito" at bounding box center [355, 118] width 55 height 46
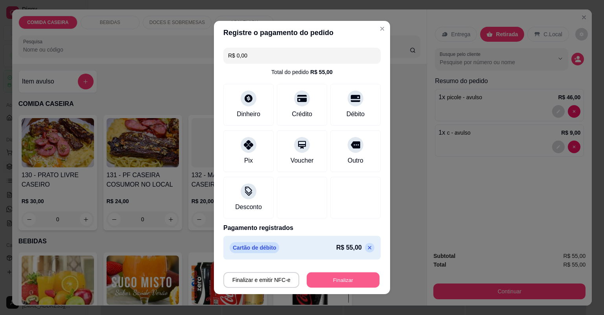
click at [344, 282] on button "Finalizar" at bounding box center [343, 279] width 73 height 15
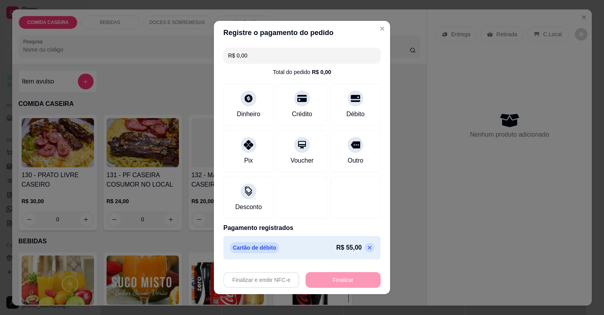
type input "-R$ 55,00"
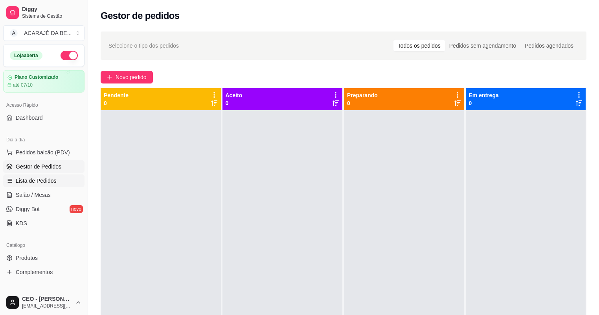
click at [52, 177] on span "Lista de Pedidos" at bounding box center [36, 181] width 41 height 8
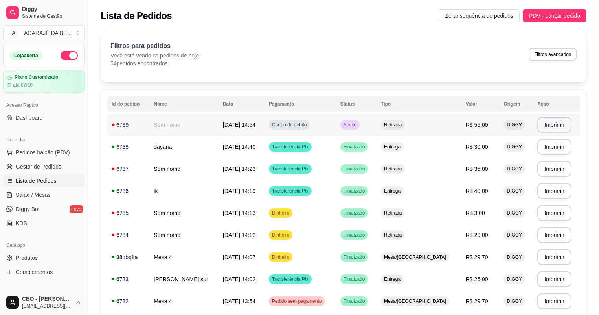
click at [189, 126] on td "Sem nome" at bounding box center [183, 125] width 69 height 22
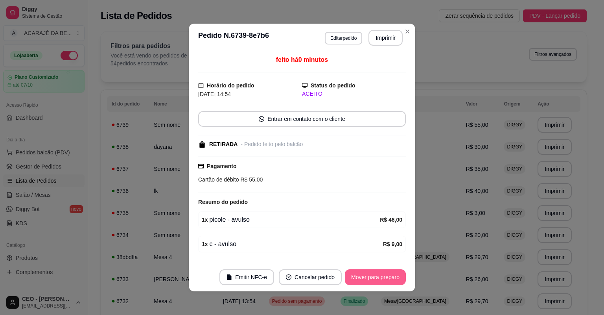
click at [363, 277] on button "Mover para preparo" at bounding box center [375, 277] width 61 height 16
click at [366, 275] on button "Mover para retirada disponível" at bounding box center [362, 276] width 84 height 15
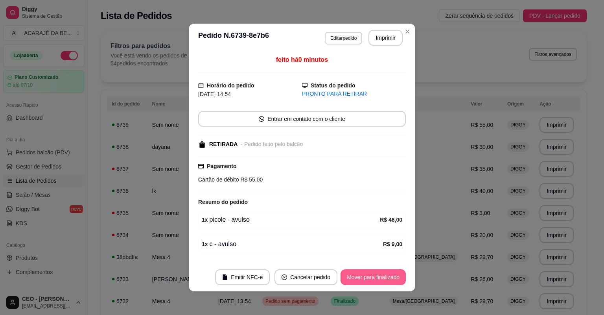
click at [367, 274] on button "Mover para finalizado" at bounding box center [373, 277] width 65 height 16
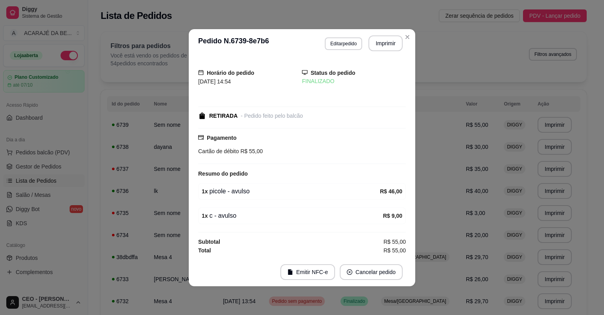
click at [448, 228] on td "Retirada" at bounding box center [418, 235] width 85 height 22
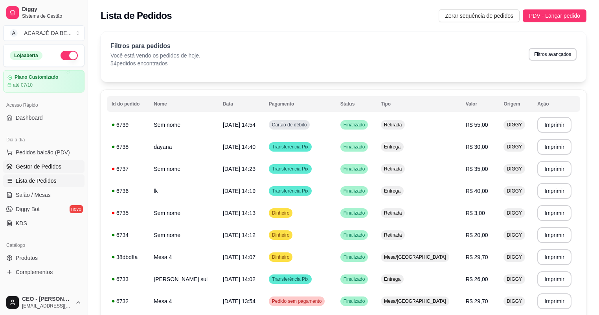
click at [63, 165] on link "Gestor de Pedidos" at bounding box center [43, 166] width 81 height 13
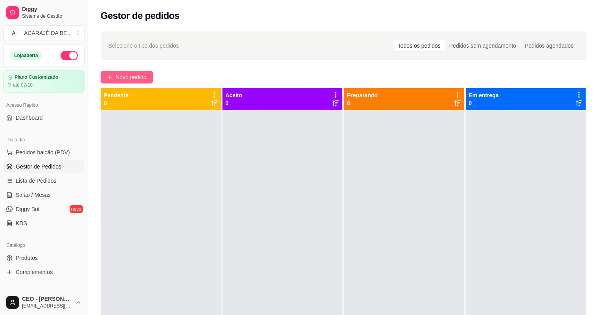
click at [121, 75] on span "Novo pedido" at bounding box center [131, 77] width 31 height 9
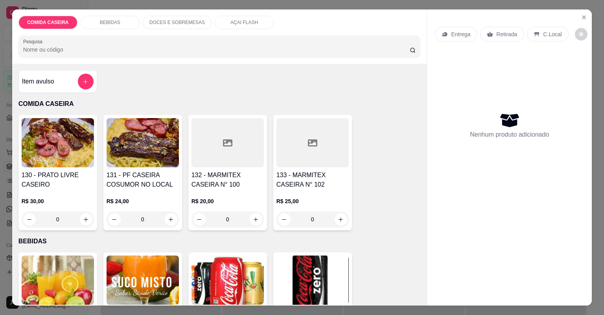
click at [245, 144] on div at bounding box center [228, 142] width 72 height 49
click at [205, 165] on div at bounding box center [228, 142] width 72 height 49
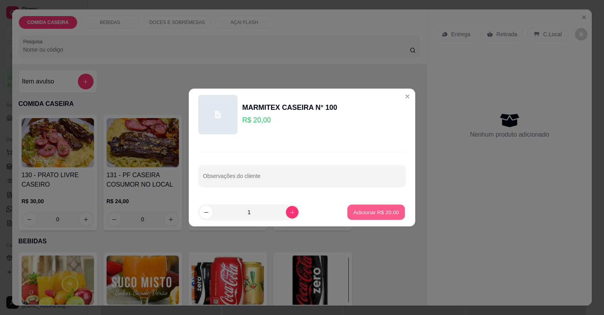
click at [374, 208] on p "Adicionar R$ 20,00" at bounding box center [377, 211] width 46 height 7
type input "1"
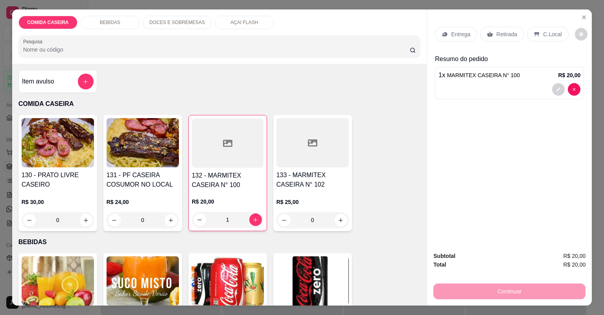
click at [454, 33] on p "Entrega" at bounding box center [460, 34] width 19 height 8
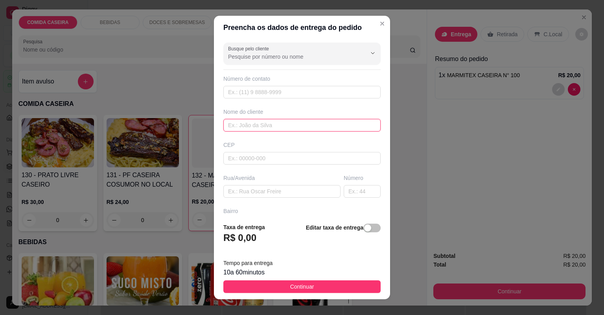
click at [346, 129] on input "text" at bounding box center [301, 125] width 157 height 13
type input "preta"
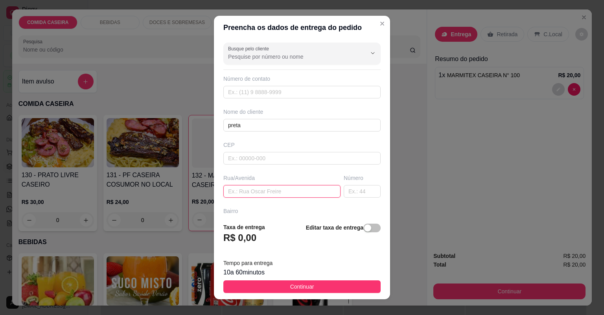
click at [271, 195] on input "text" at bounding box center [281, 191] width 117 height 13
type input "comissao"
click at [345, 194] on input "text" at bounding box center [362, 191] width 37 height 13
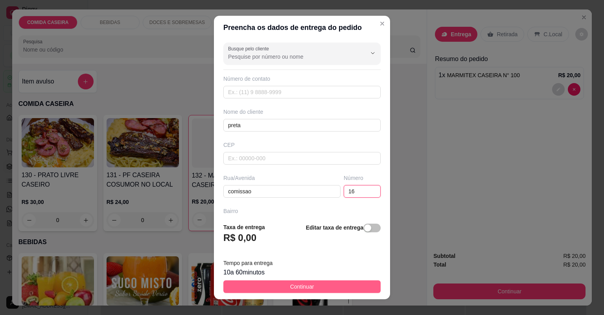
type input "16"
click at [334, 286] on button "Continuar" at bounding box center [301, 286] width 157 height 13
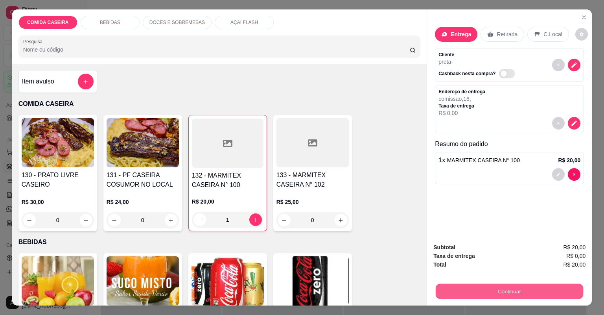
click at [470, 285] on button "Continuar" at bounding box center [509, 291] width 147 height 15
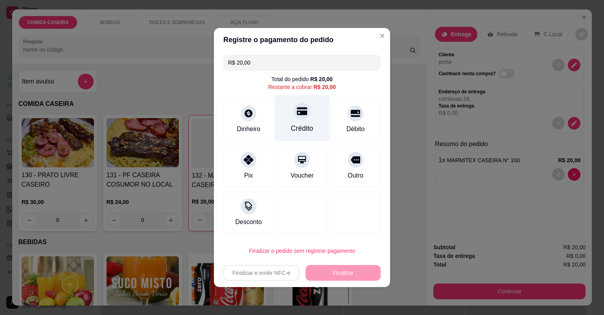
click at [304, 129] on div "Crédito" at bounding box center [302, 128] width 22 height 10
type input "R$ 0,00"
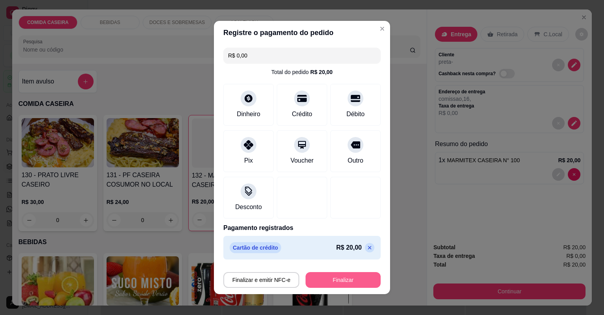
click at [334, 280] on button "Finalizar" at bounding box center [343, 280] width 75 height 16
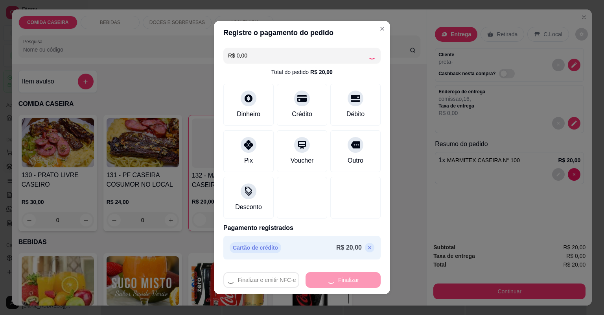
type input "0"
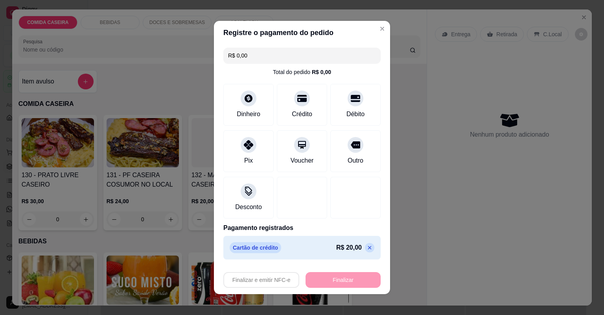
type input "-R$ 20,00"
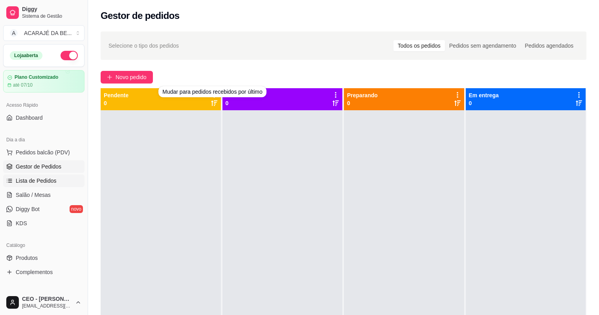
click at [57, 184] on link "Lista de Pedidos" at bounding box center [43, 180] width 81 height 13
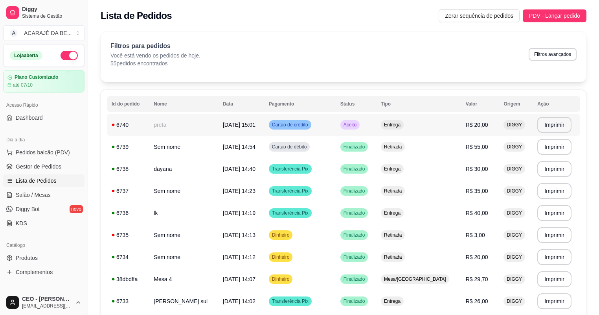
click at [264, 122] on td "[DATE] 15:01" at bounding box center [241, 125] width 46 height 22
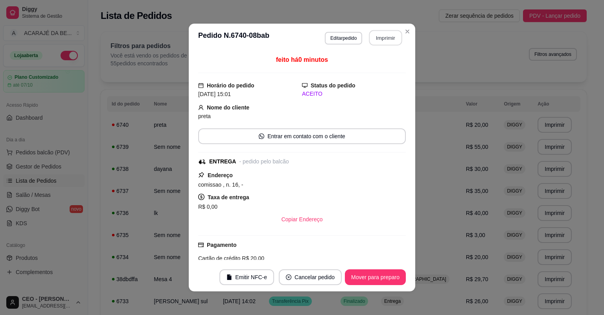
click at [394, 34] on button "Imprimir" at bounding box center [385, 37] width 33 height 15
click at [367, 282] on button "Mover para preparo" at bounding box center [375, 277] width 61 height 16
click at [367, 280] on button "Mover para finalizado" at bounding box center [373, 277] width 65 height 16
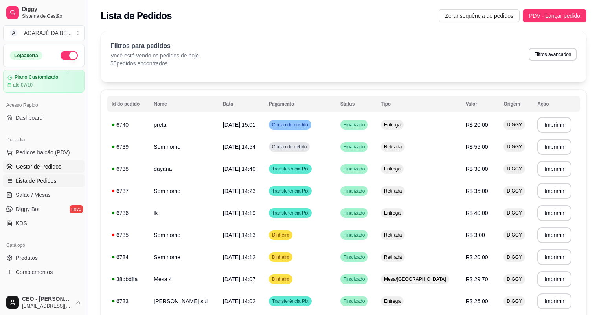
click at [50, 167] on span "Gestor de Pedidos" at bounding box center [39, 166] width 46 height 8
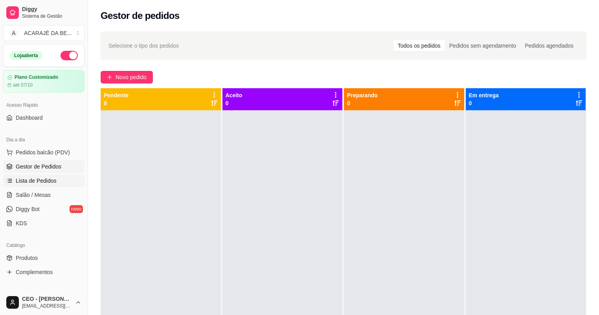
click at [50, 179] on span "Lista de Pedidos" at bounding box center [36, 181] width 41 height 8
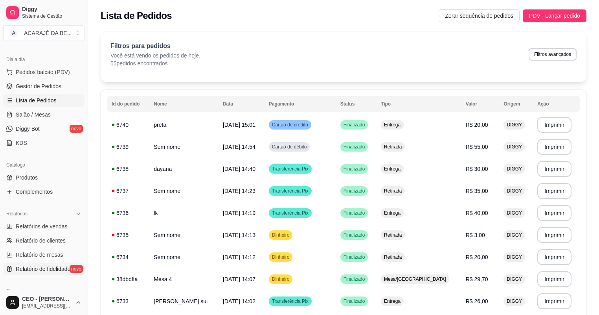
scroll to position [126, 0]
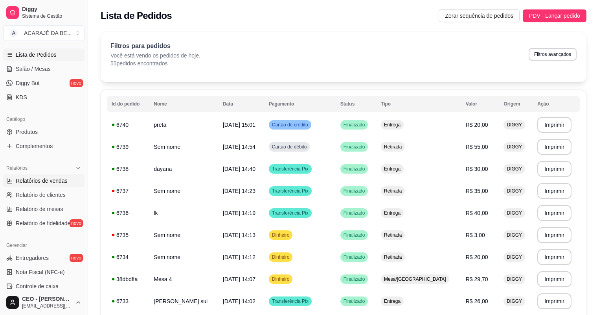
click at [44, 180] on span "Relatórios de vendas" at bounding box center [42, 181] width 52 height 8
select select "ALL"
select select "0"
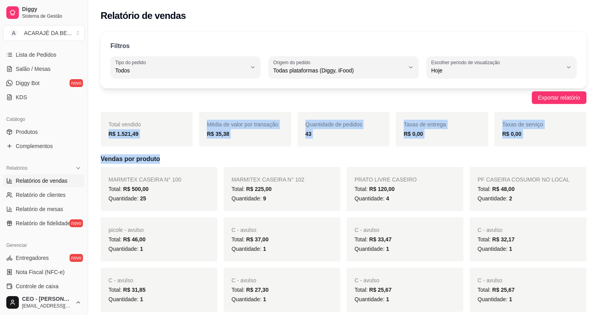
drag, startPoint x: 105, startPoint y: 135, endPoint x: 479, endPoint y: 147, distance: 373.9
copy div "R$ 1.521,49 Média de valor por transação R$ 35,38 Quantidade de pedidos 43 Taxa…"
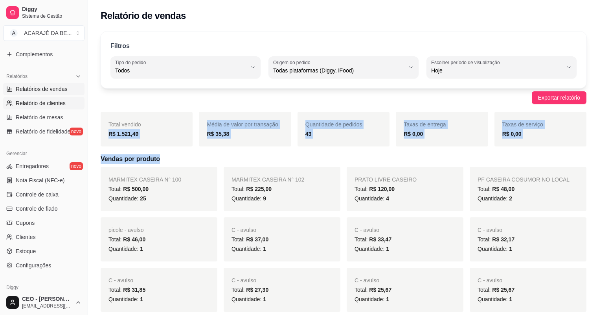
scroll to position [220, 0]
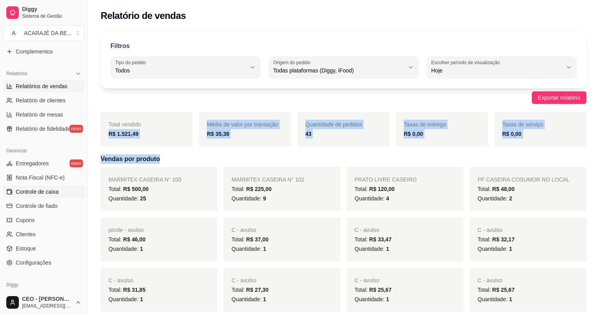
click at [50, 188] on span "Controle de caixa" at bounding box center [37, 192] width 43 height 8
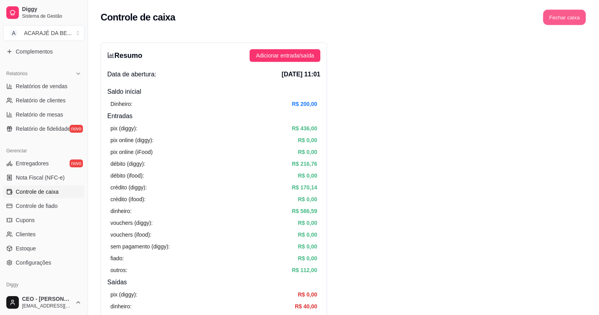
click at [573, 22] on button "Fechar caixa" at bounding box center [565, 17] width 43 height 15
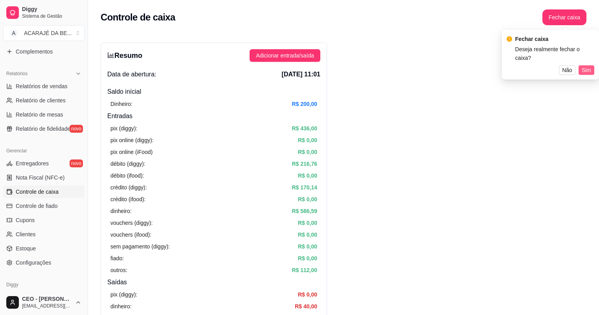
click at [586, 66] on span "Sim" at bounding box center [586, 70] width 9 height 9
